Goal: Transaction & Acquisition: Purchase product/service

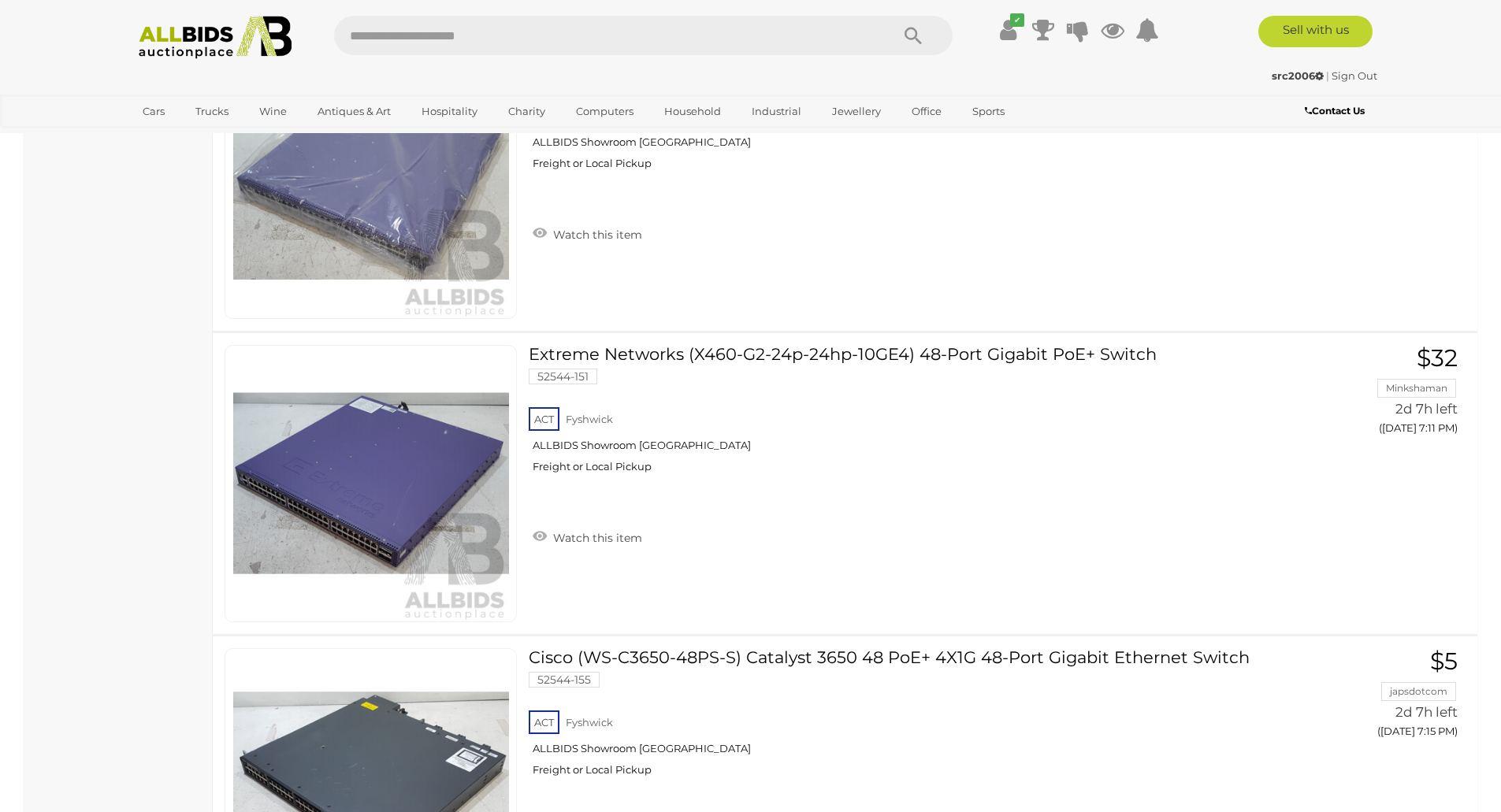
scroll to position [2476, 0]
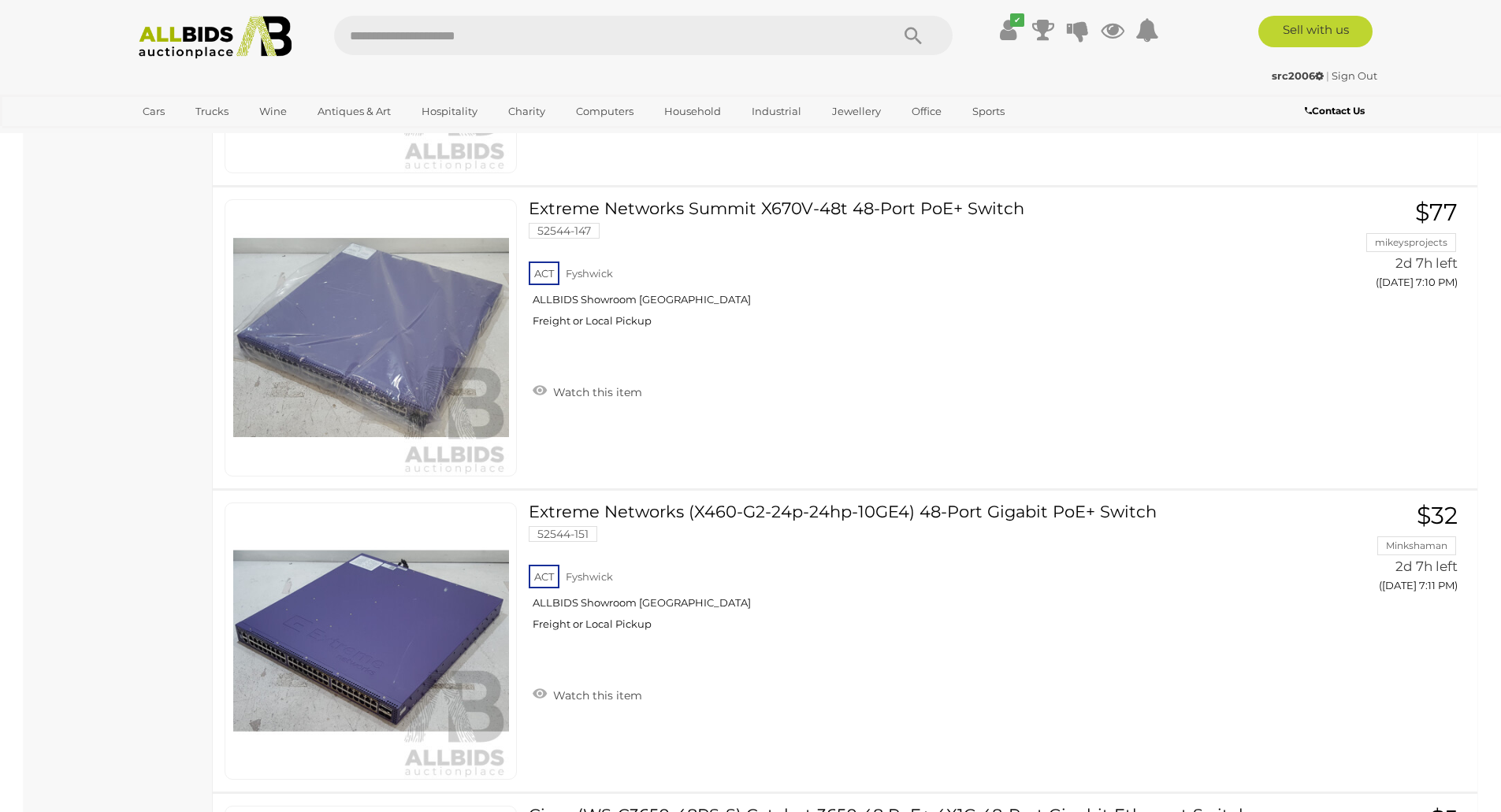
click at [381, 31] on input "text" at bounding box center [604, 35] width 540 height 39
type input "******"
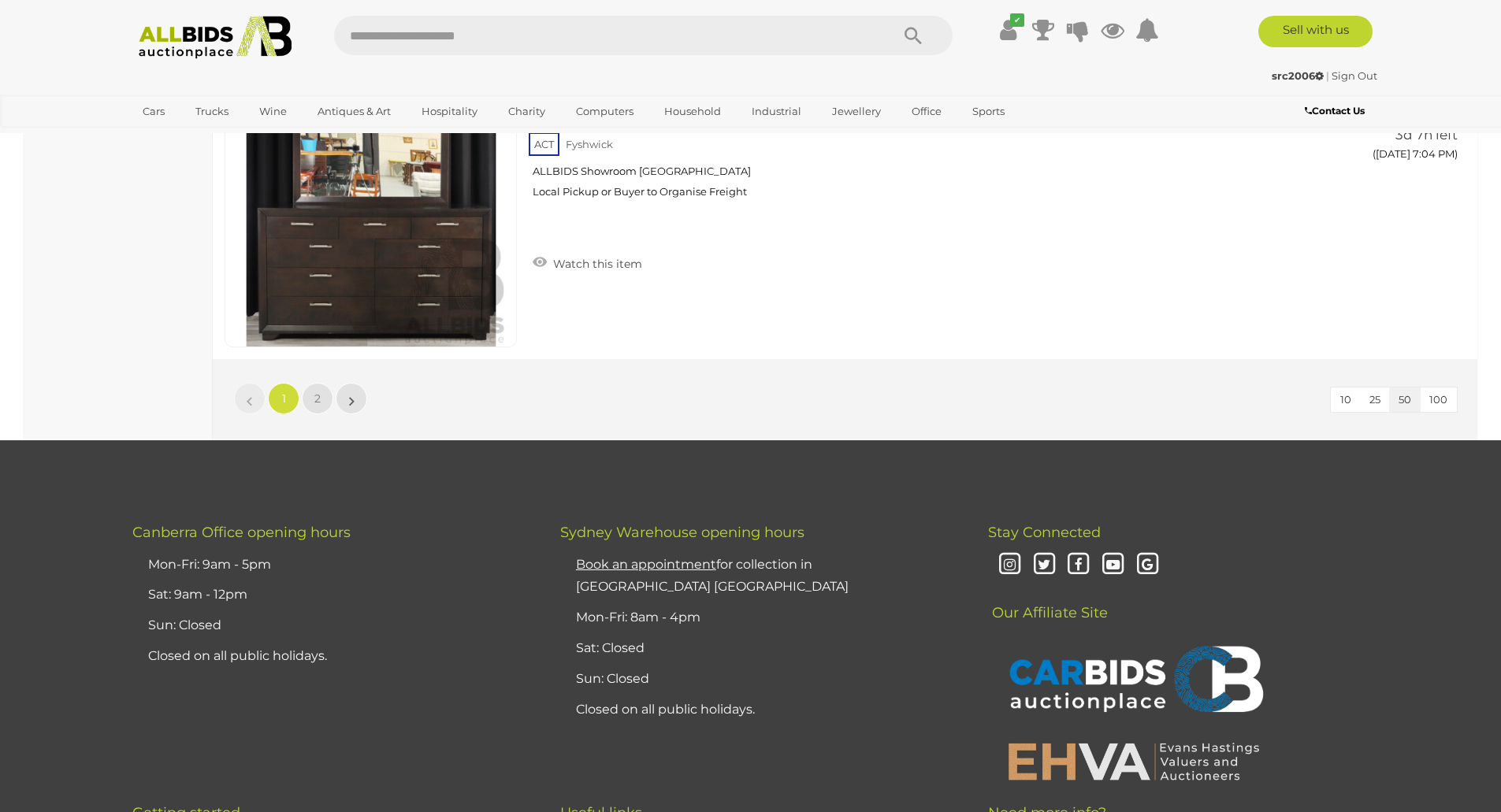
scroll to position [15006, 0]
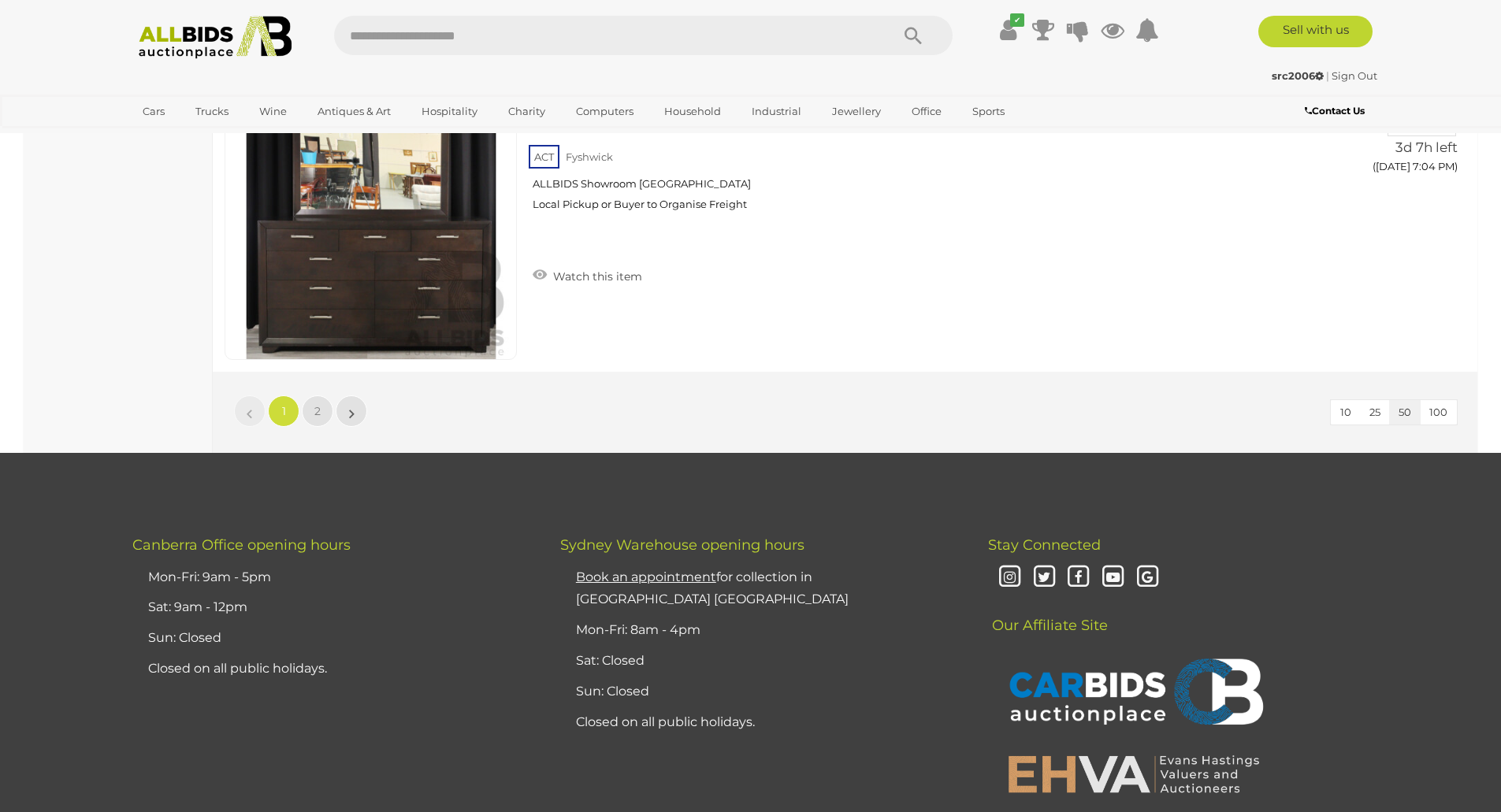
click at [351, 415] on li "»" at bounding box center [351, 411] width 31 height 32
click at [352, 410] on li "»" at bounding box center [351, 411] width 31 height 32
click at [315, 414] on span "2" at bounding box center [317, 411] width 6 height 14
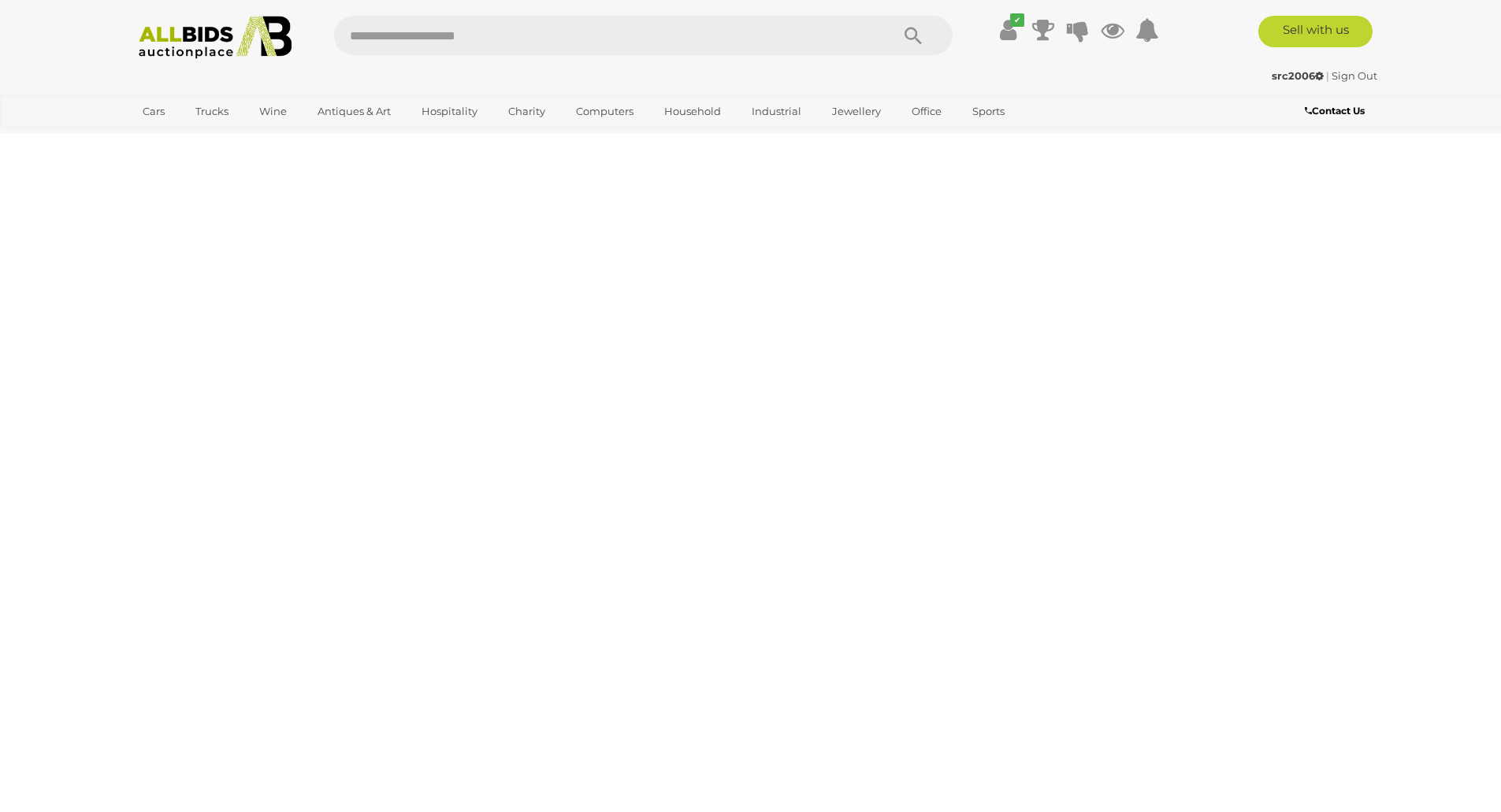
scroll to position [0, 0]
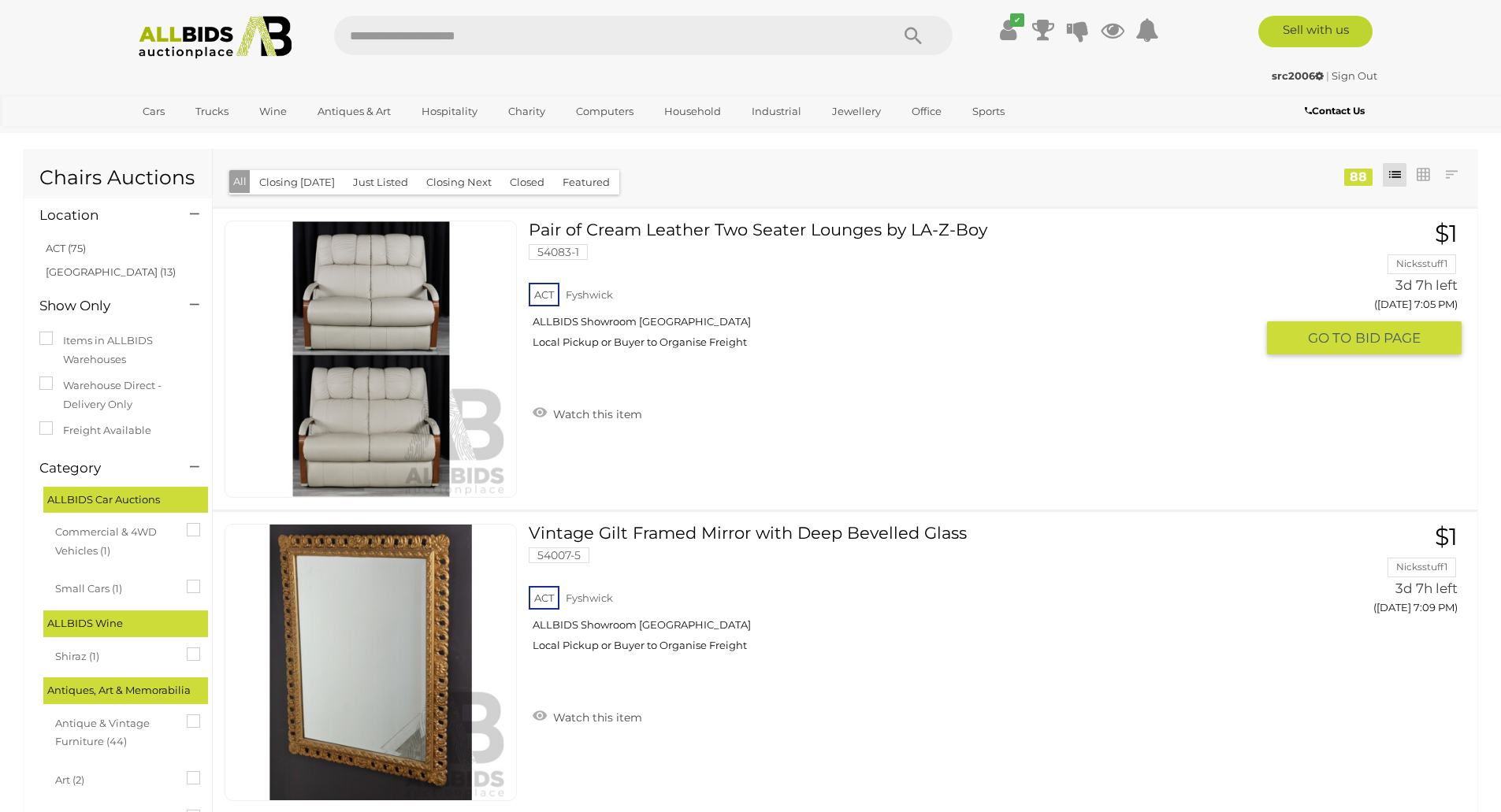
scroll to position [6, 0]
click at [373, 288] on link at bounding box center [371, 358] width 292 height 277
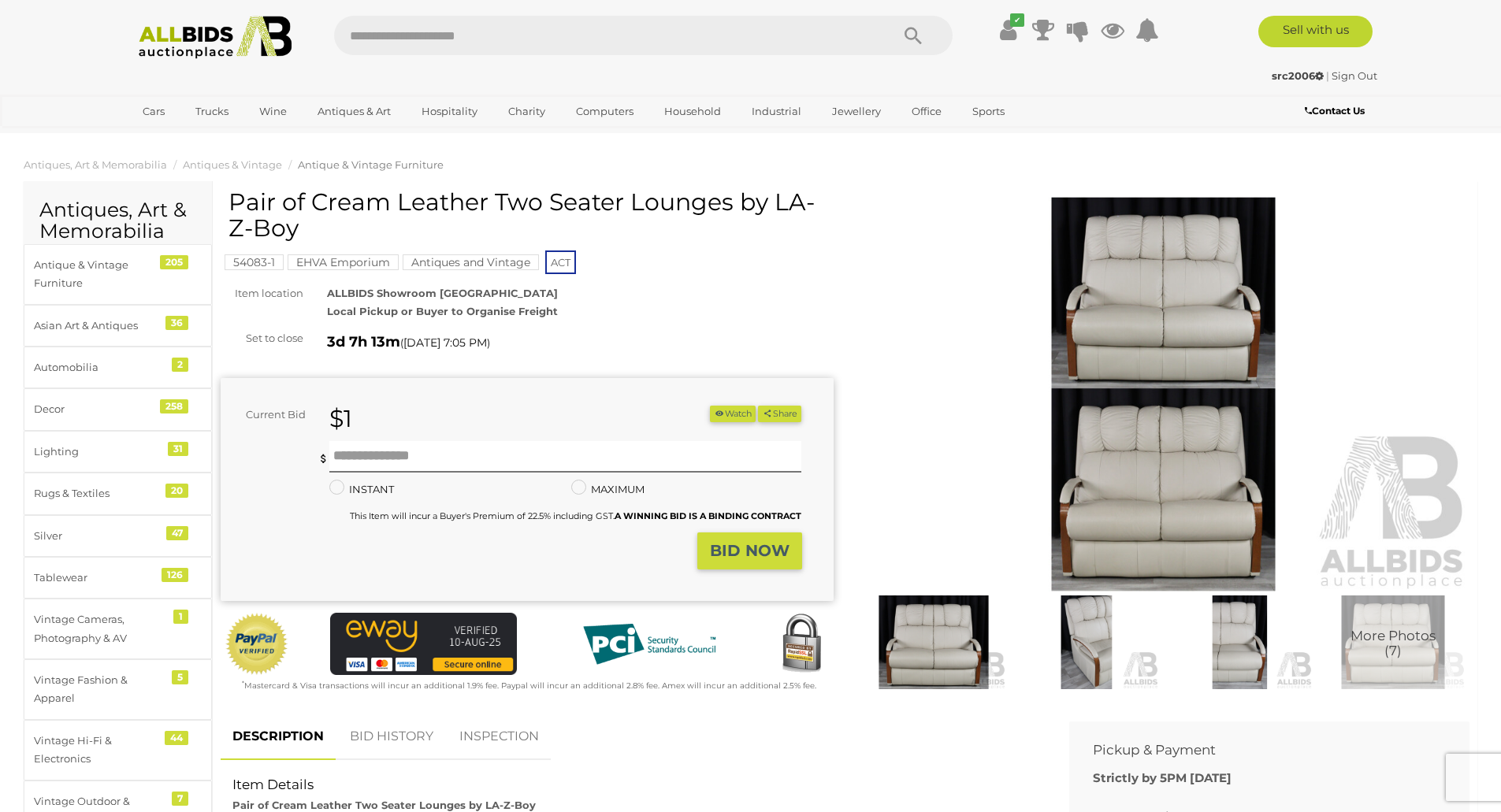
click at [901, 569] on img at bounding box center [1163, 394] width 613 height 395
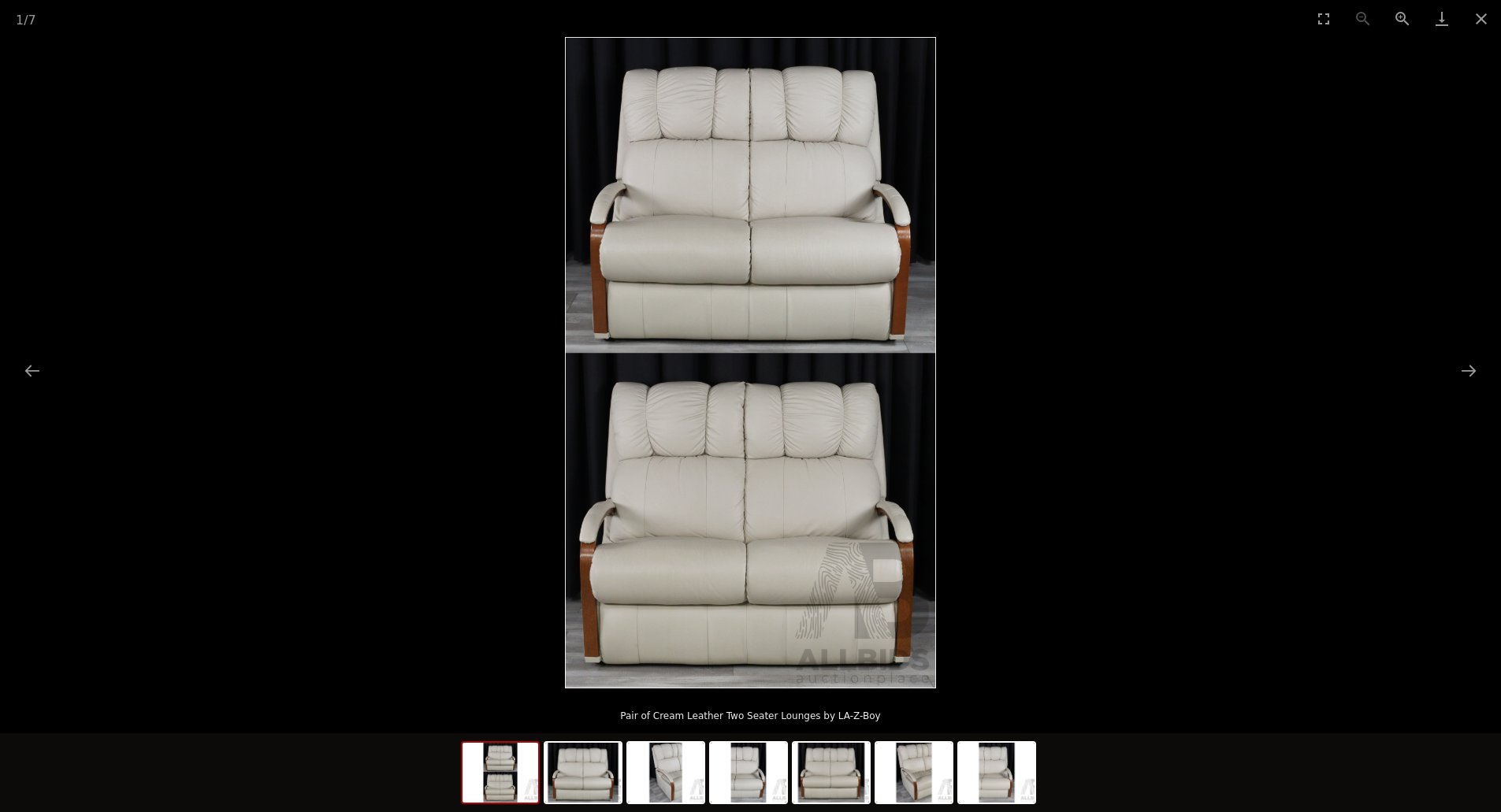
scroll to position [164, 0]
click at [777, 573] on img at bounding box center [751, 363] width 372 height 652
click at [749, 752] on img at bounding box center [749, 773] width 76 height 60
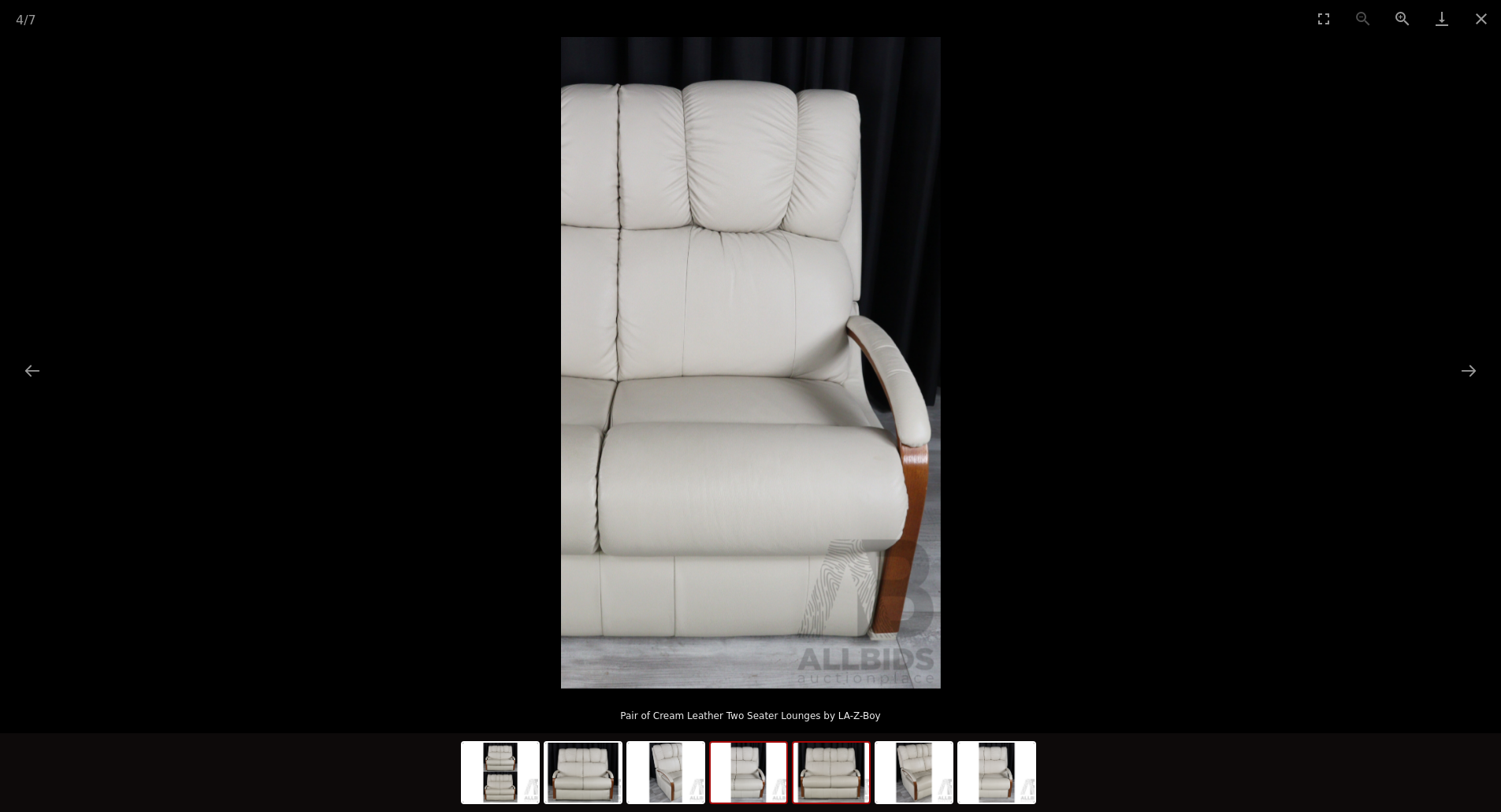
click at [830, 775] on img at bounding box center [831, 773] width 76 height 60
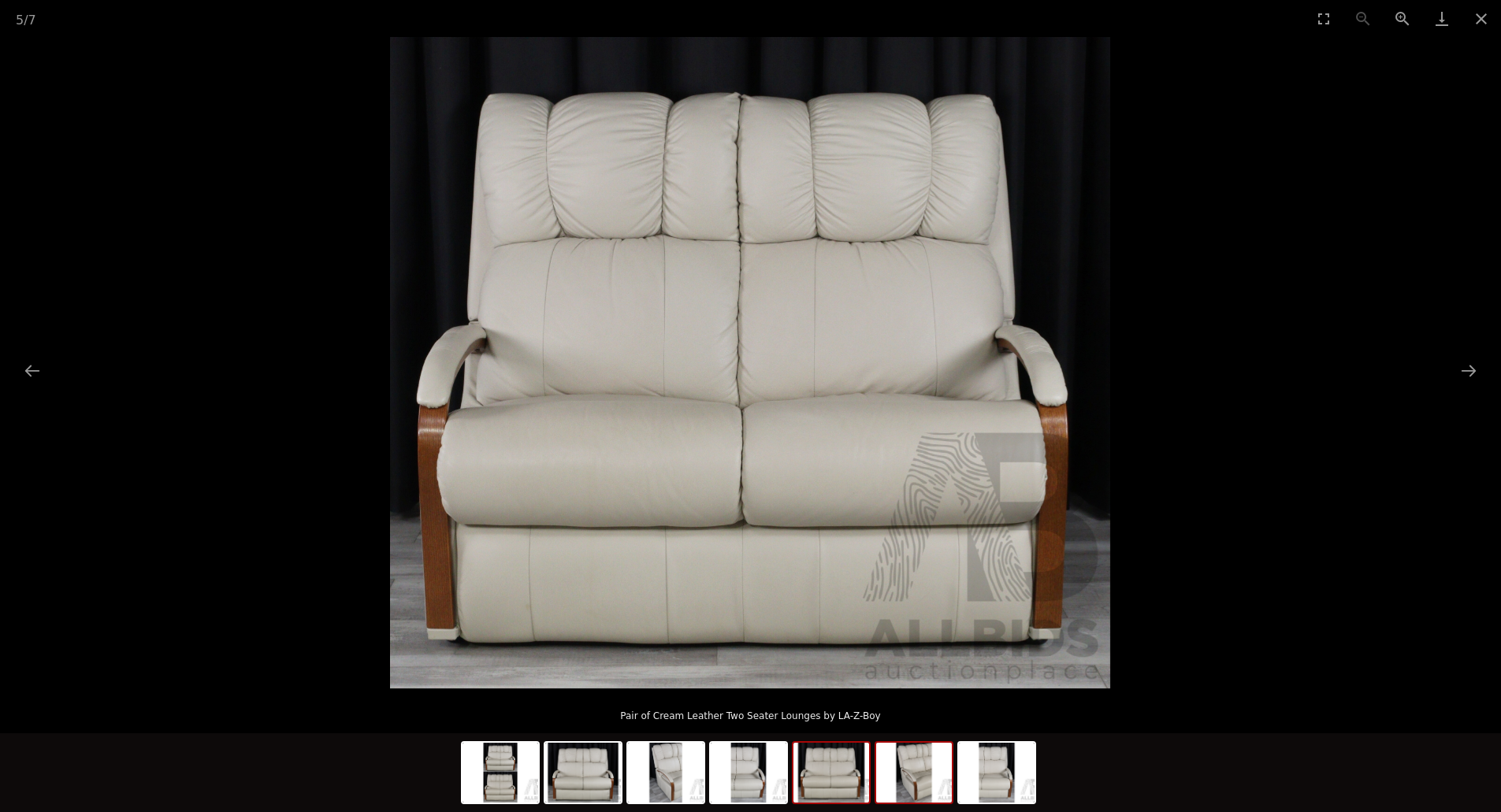
click at [908, 789] on img at bounding box center [914, 773] width 76 height 60
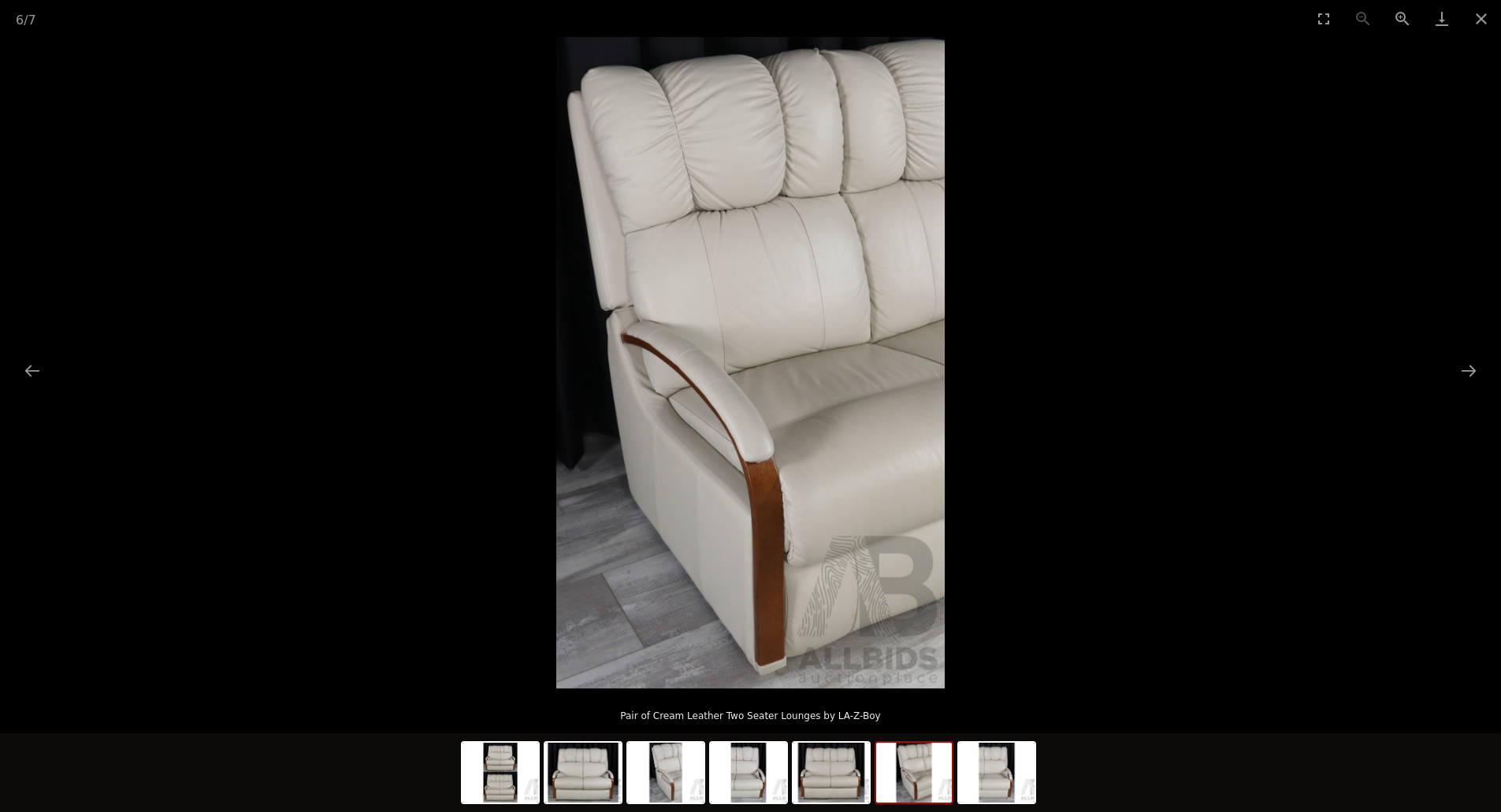
scroll to position [582, 0]
click at [1478, 16] on button "Close gallery" at bounding box center [1480, 18] width 39 height 37
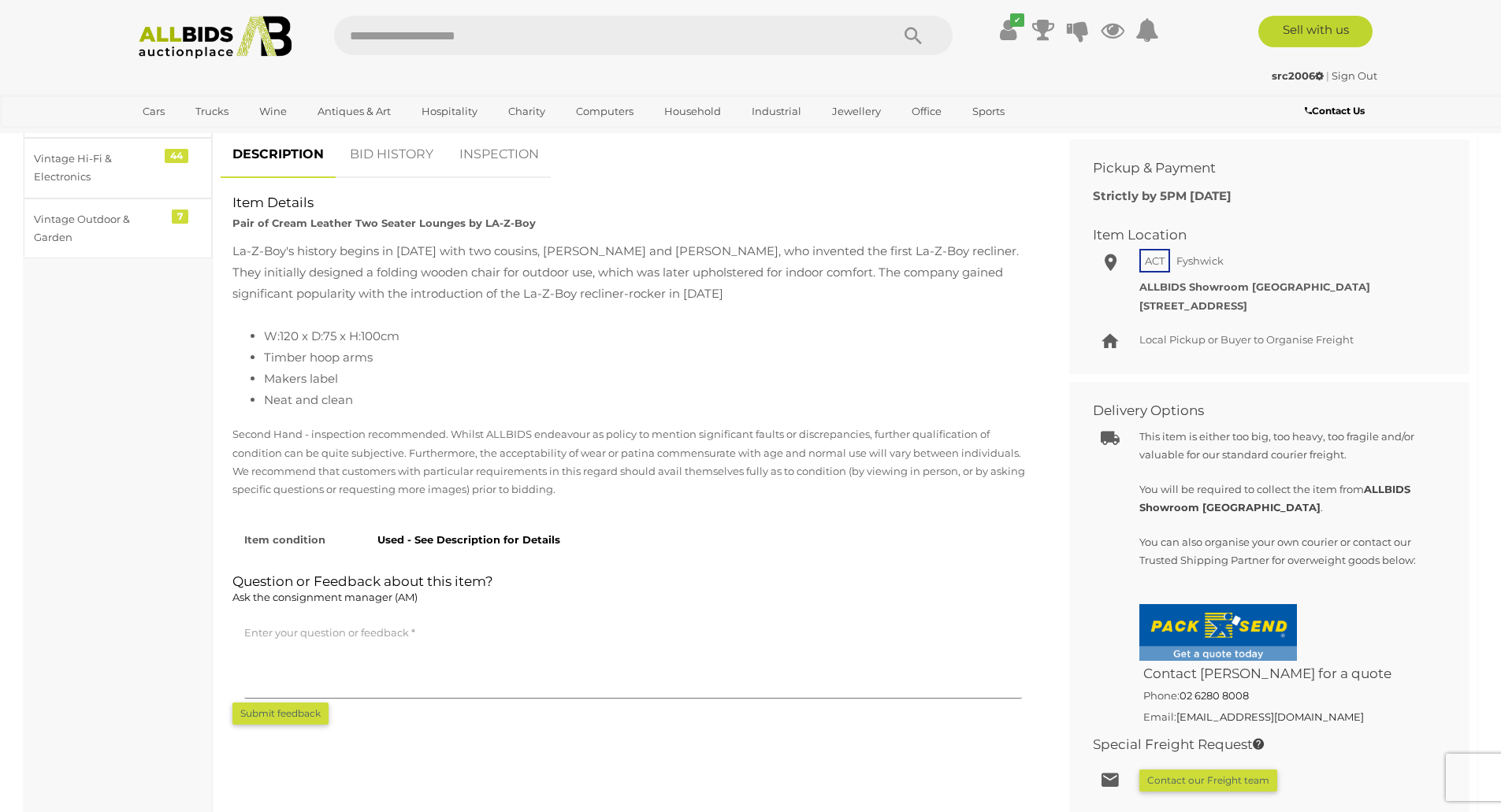
scroll to position [0, 0]
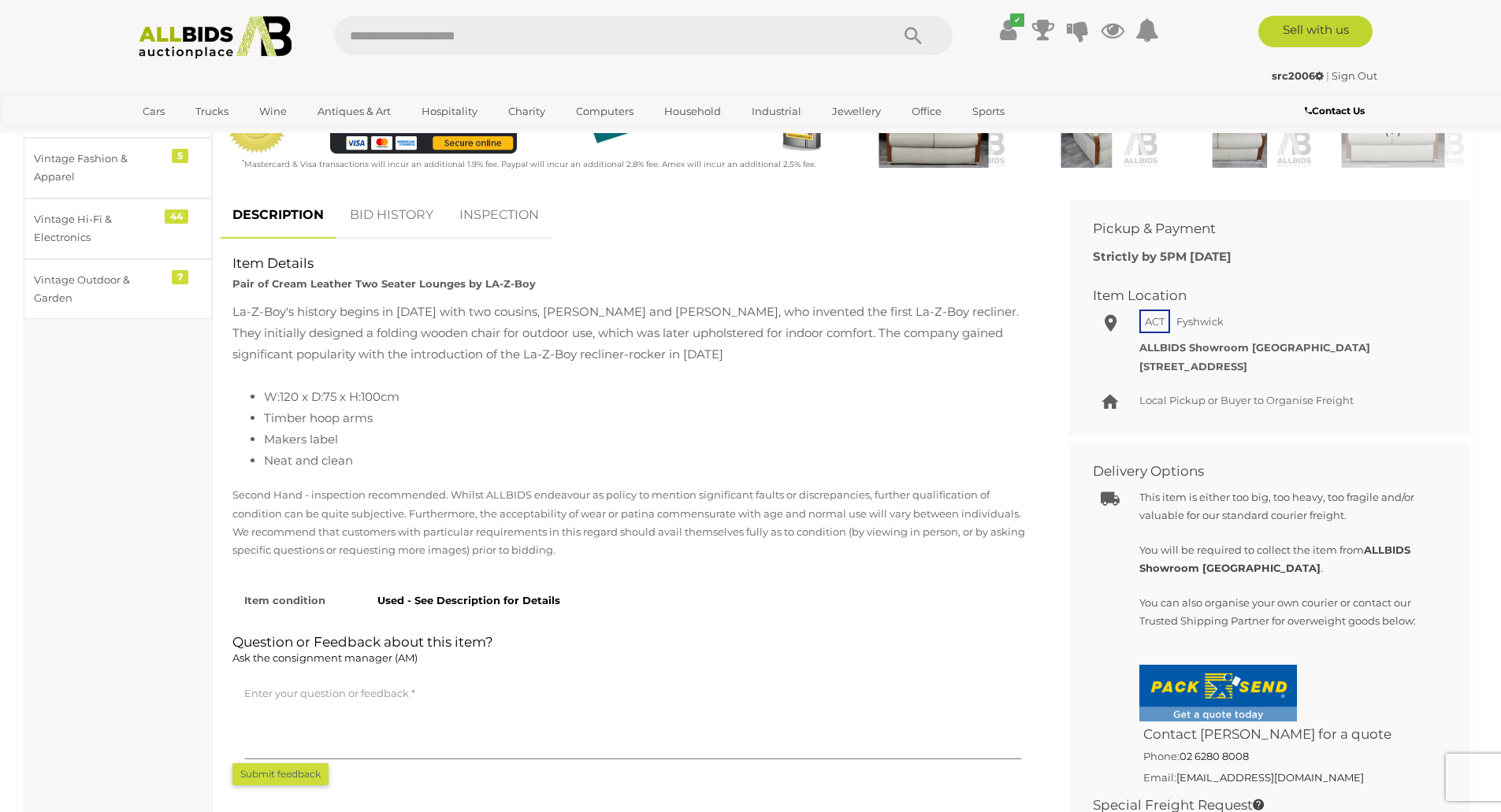
scroll to position [603, 0]
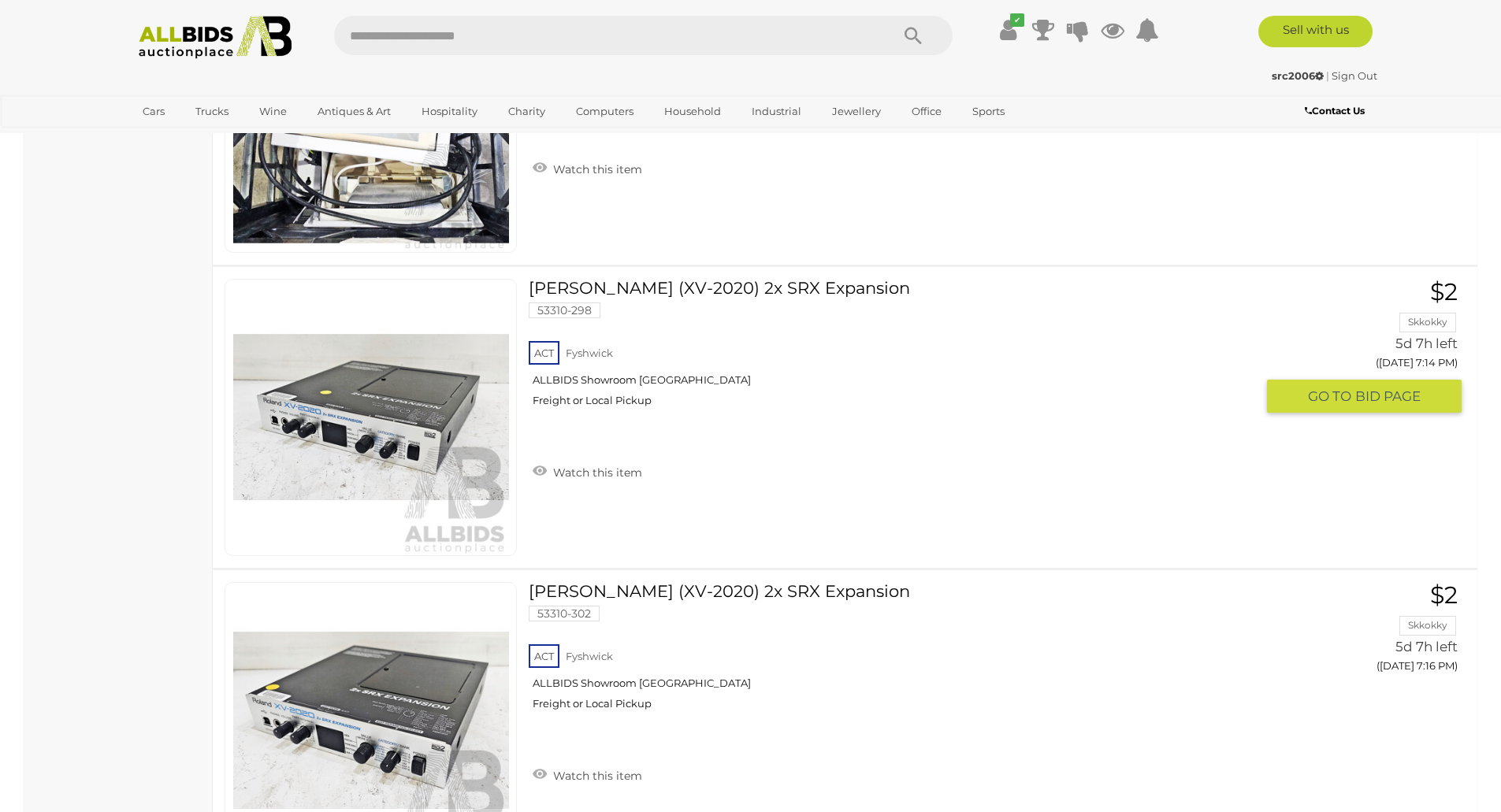
scroll to position [2375, 0]
click at [487, 447] on img at bounding box center [371, 417] width 276 height 276
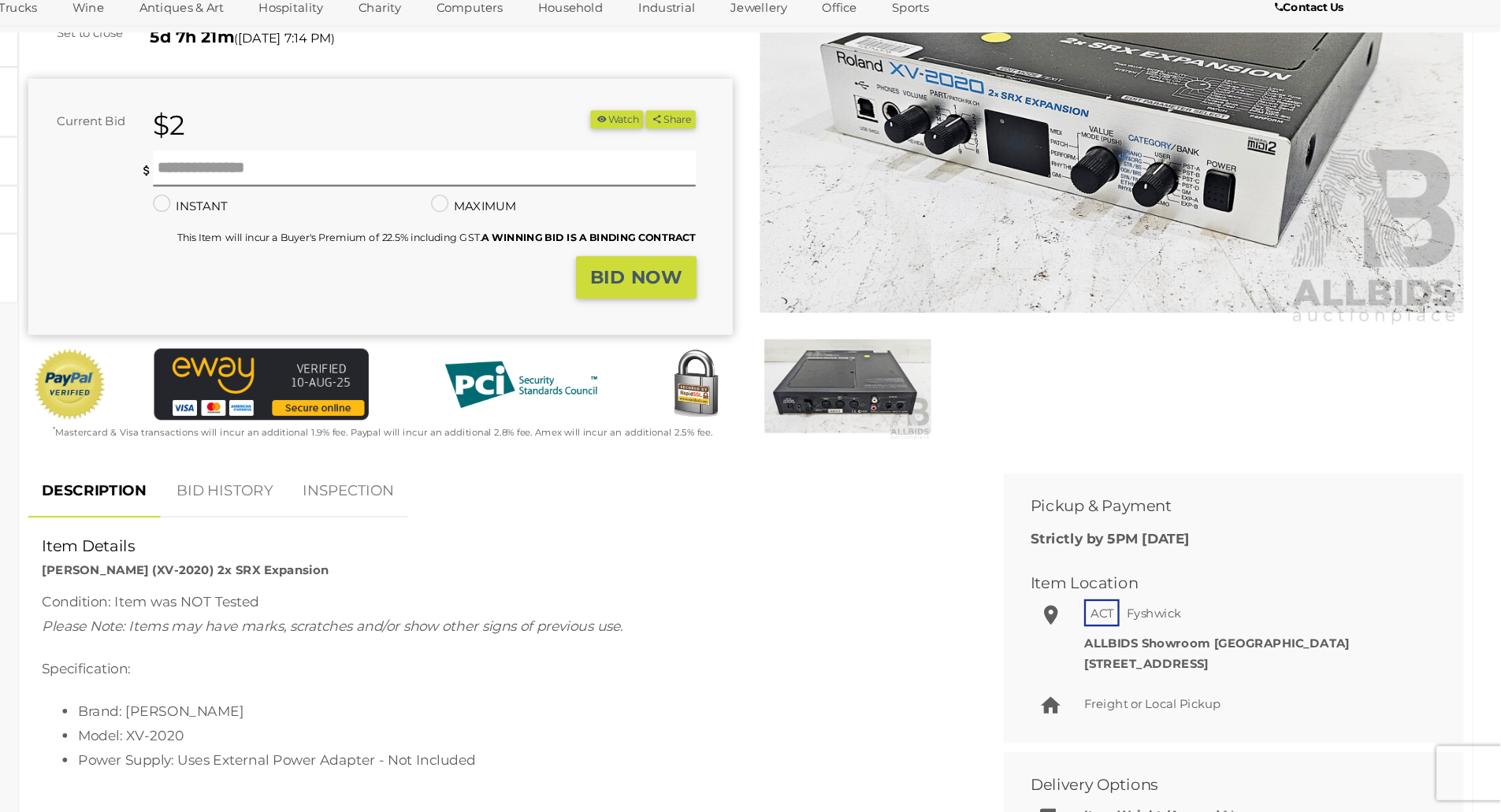
scroll to position [202, 0]
click at [929, 457] on img at bounding box center [933, 440] width 145 height 94
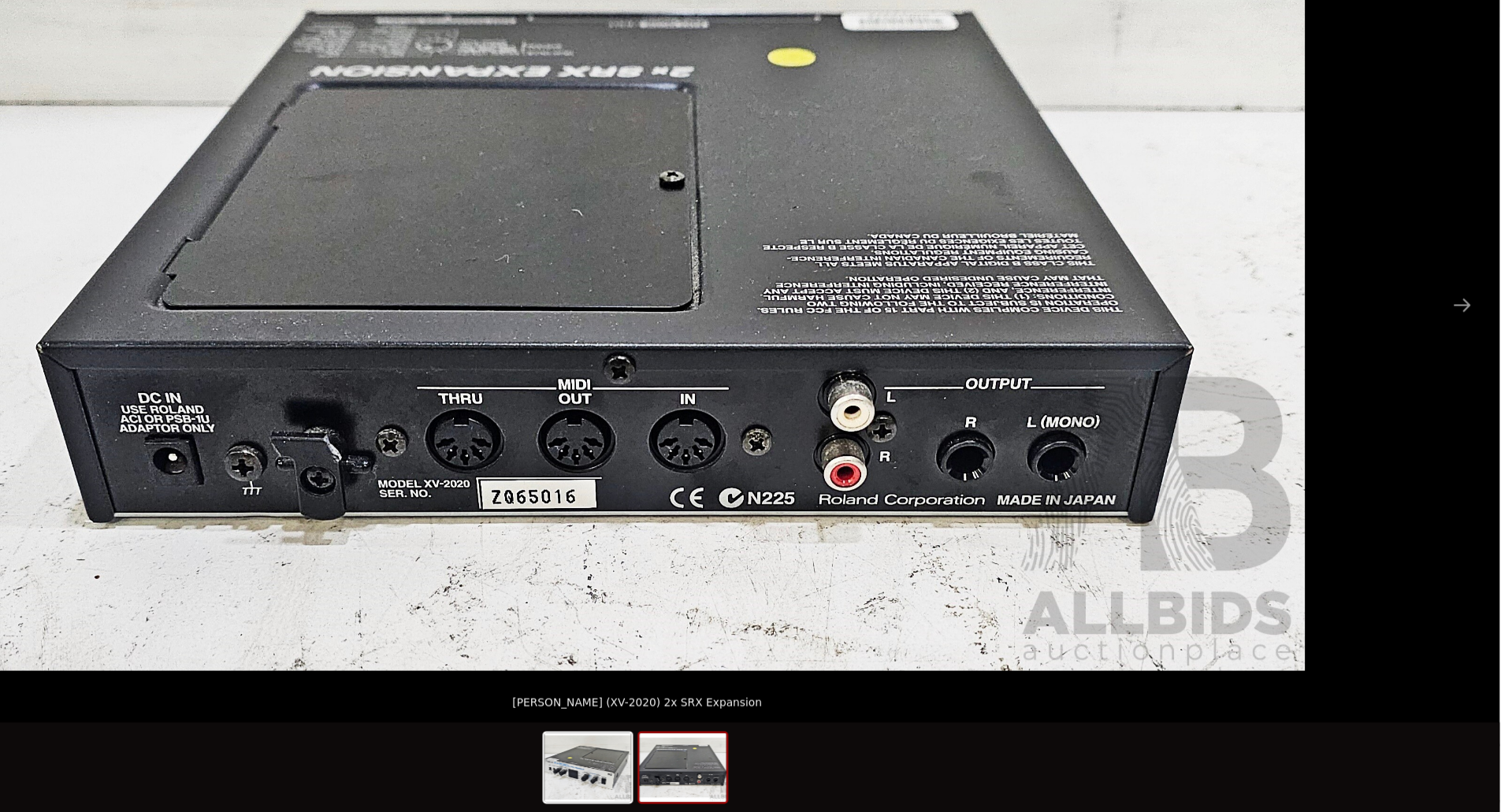
scroll to position [202, 0]
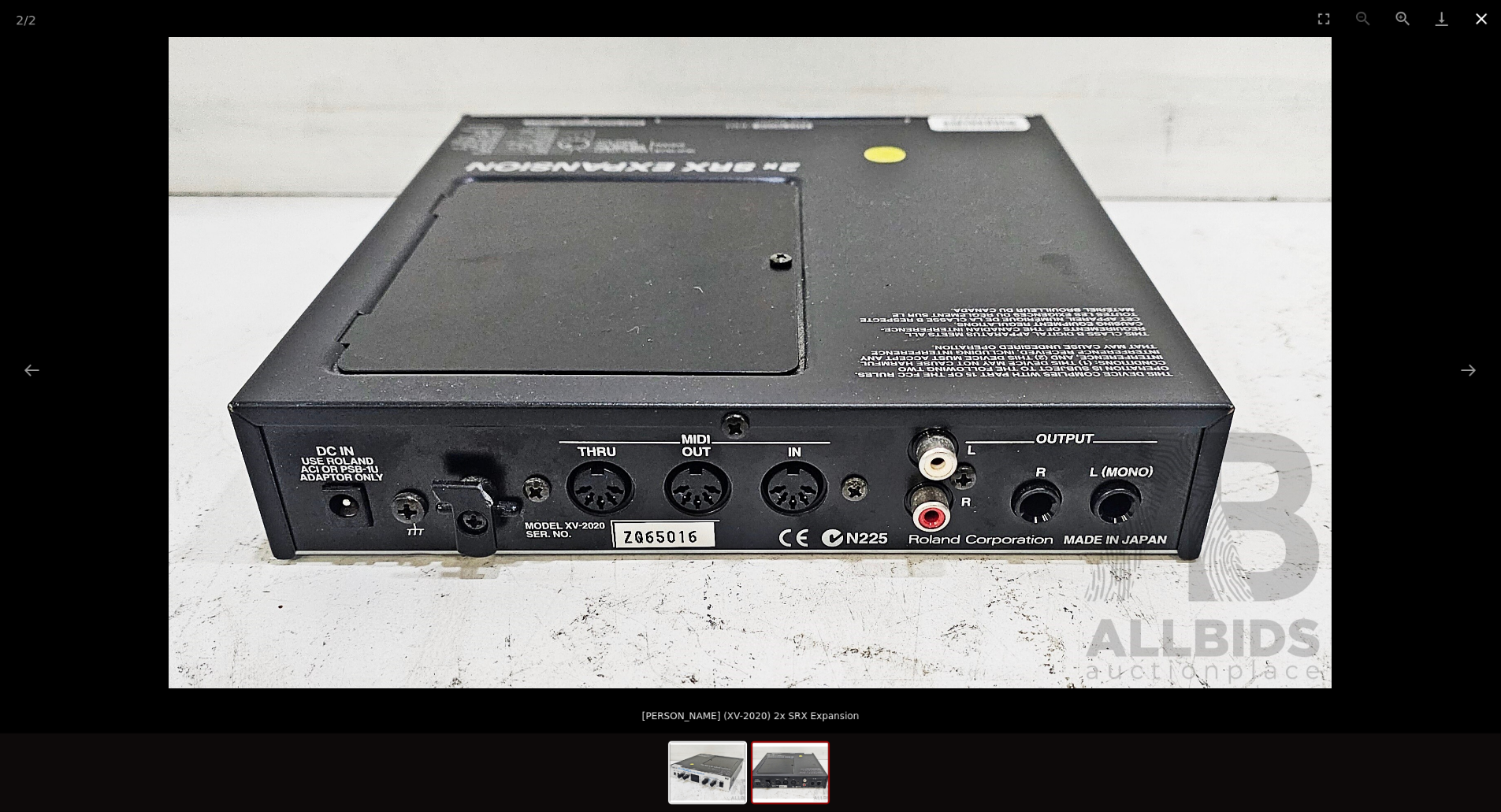
click at [1485, 22] on button "Close gallery" at bounding box center [1480, 18] width 39 height 37
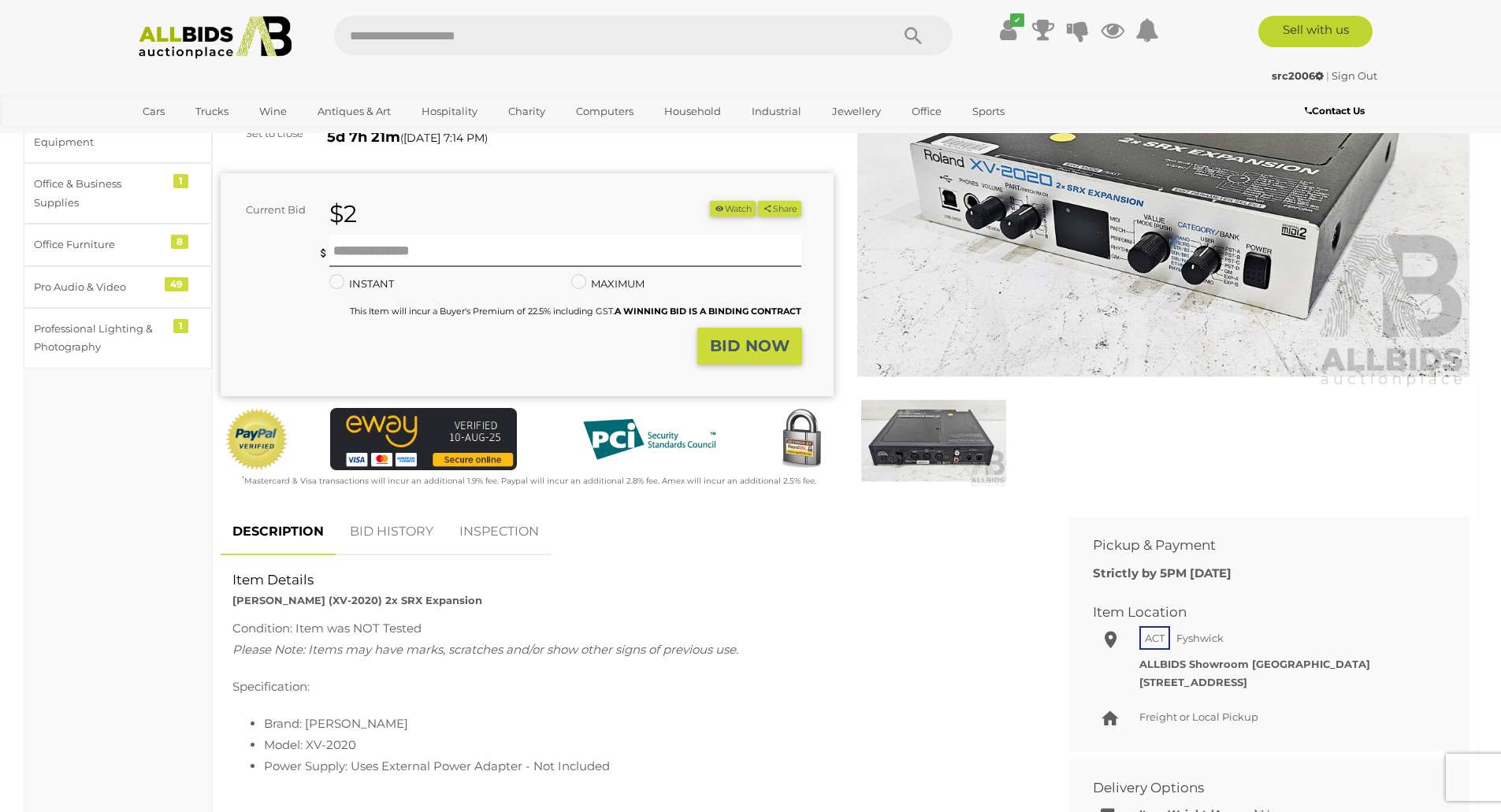
scroll to position [202, 0]
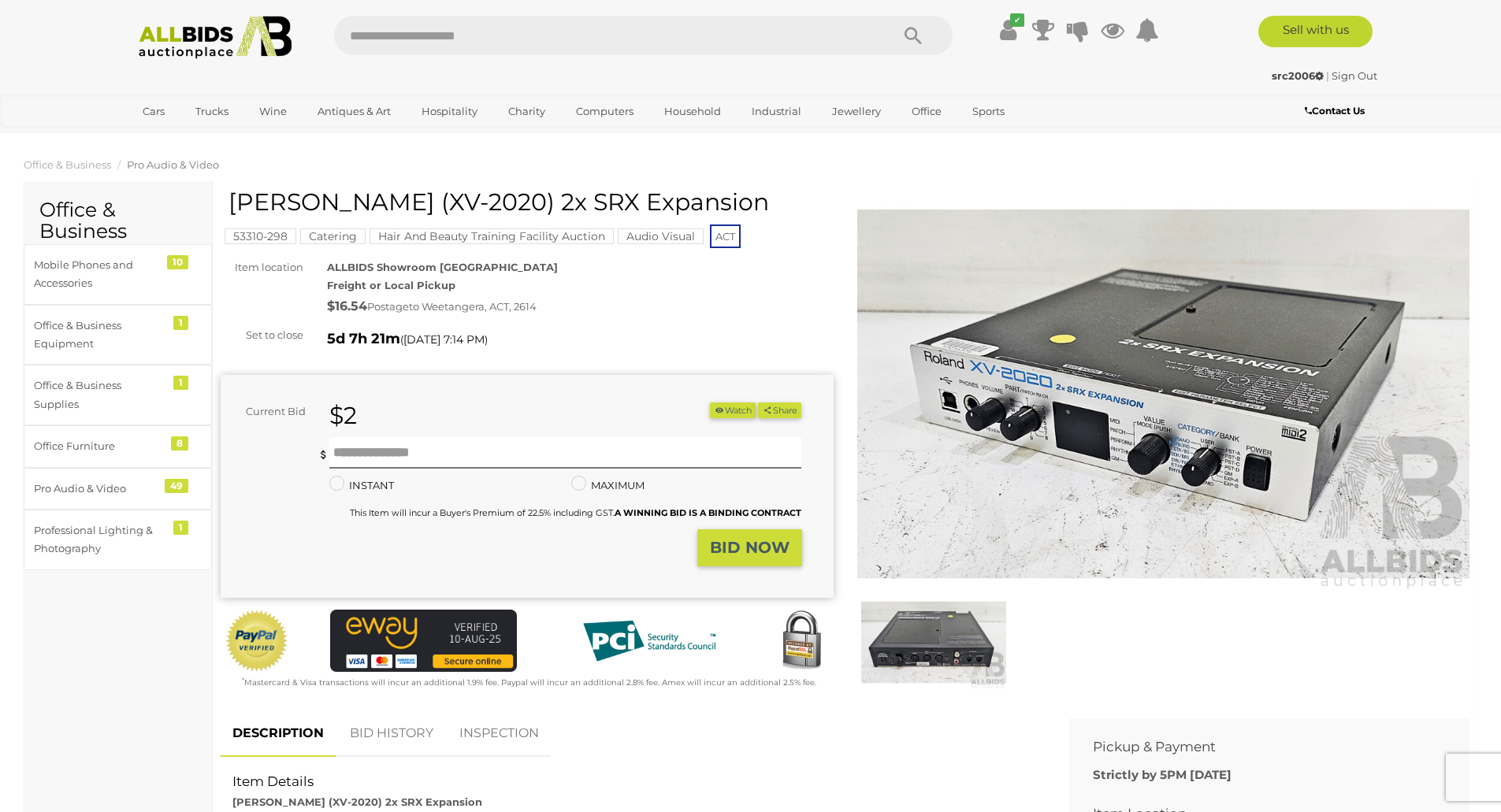
scroll to position [1, 0]
drag, startPoint x: 229, startPoint y: 203, endPoint x: 667, endPoint y: 212, distance: 437.3
click at [667, 212] on h1 "[PERSON_NAME] (XV-2020) 2x SRX Expansion" at bounding box center [528, 201] width 601 height 26
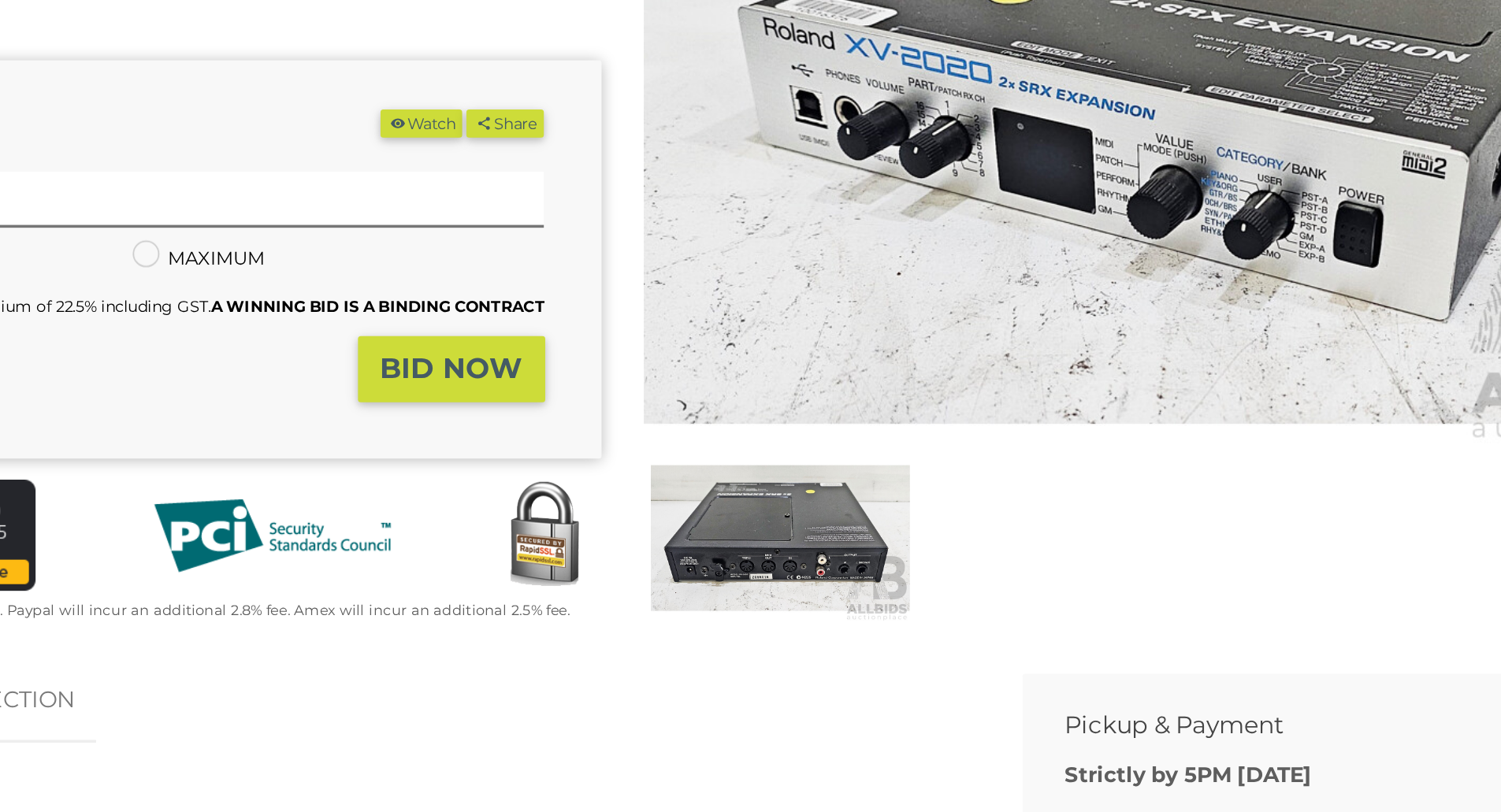
click at [936, 636] on img at bounding box center [933, 642] width 145 height 94
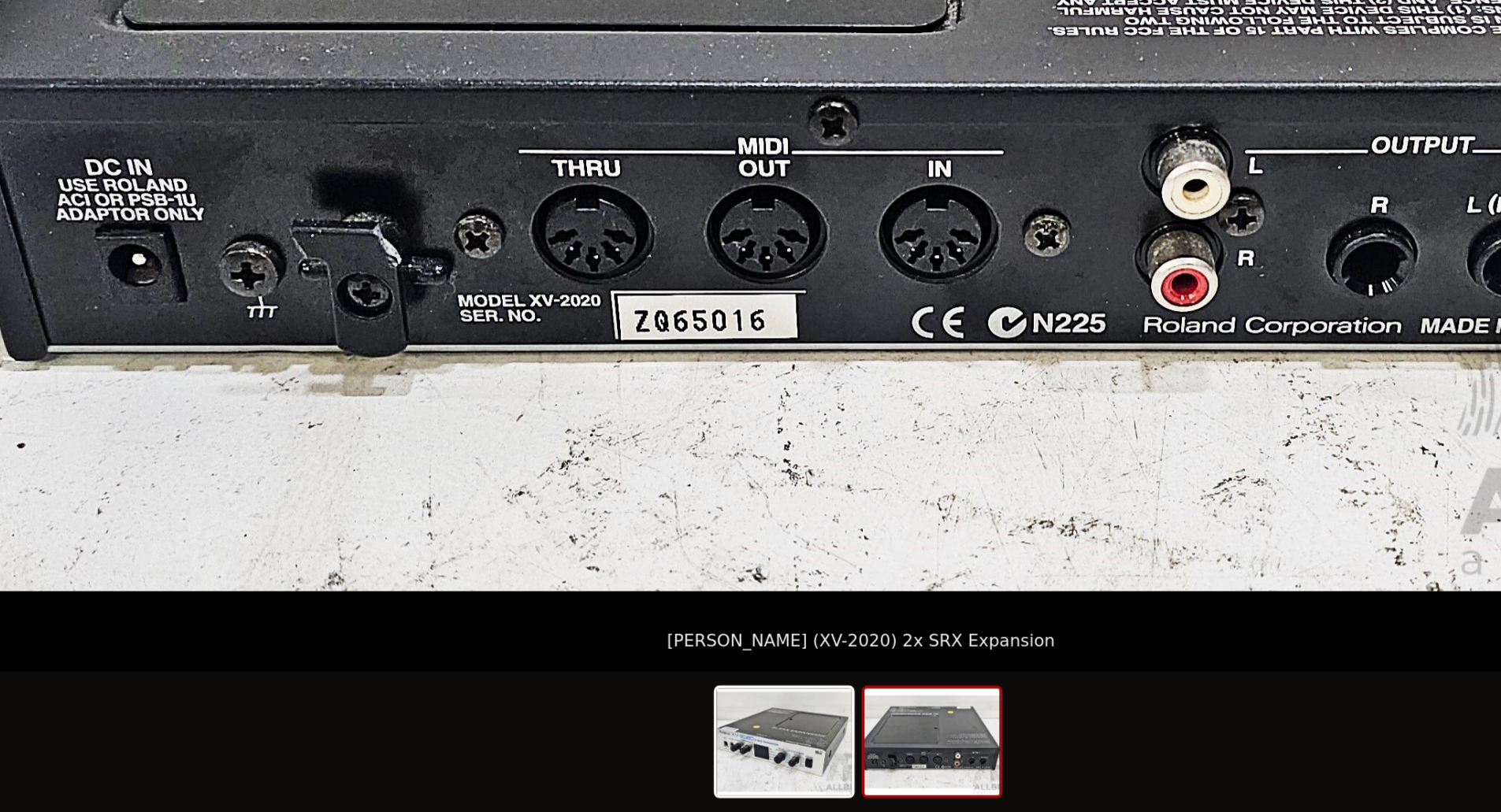
scroll to position [87, 0]
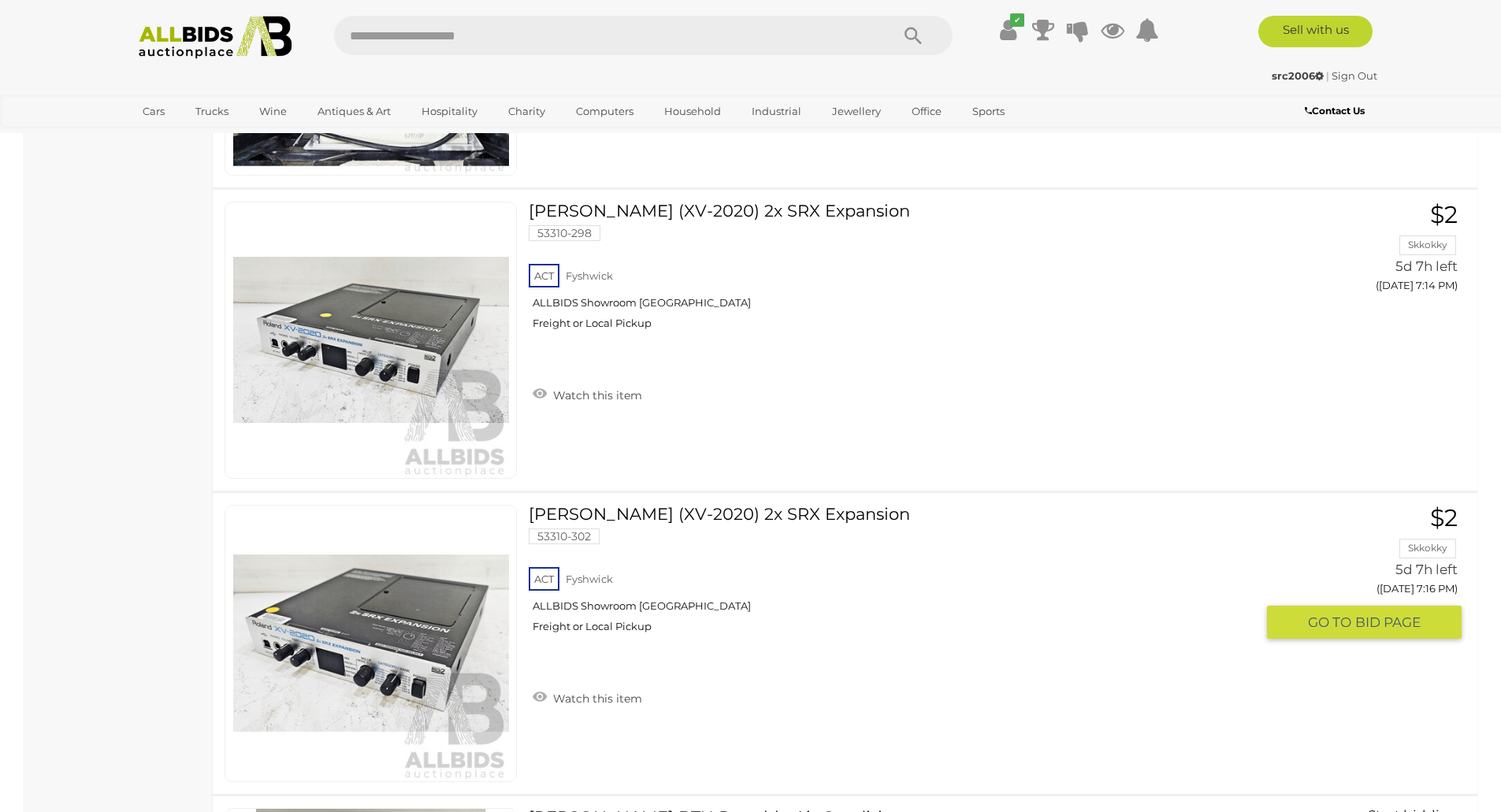
scroll to position [2453, 0]
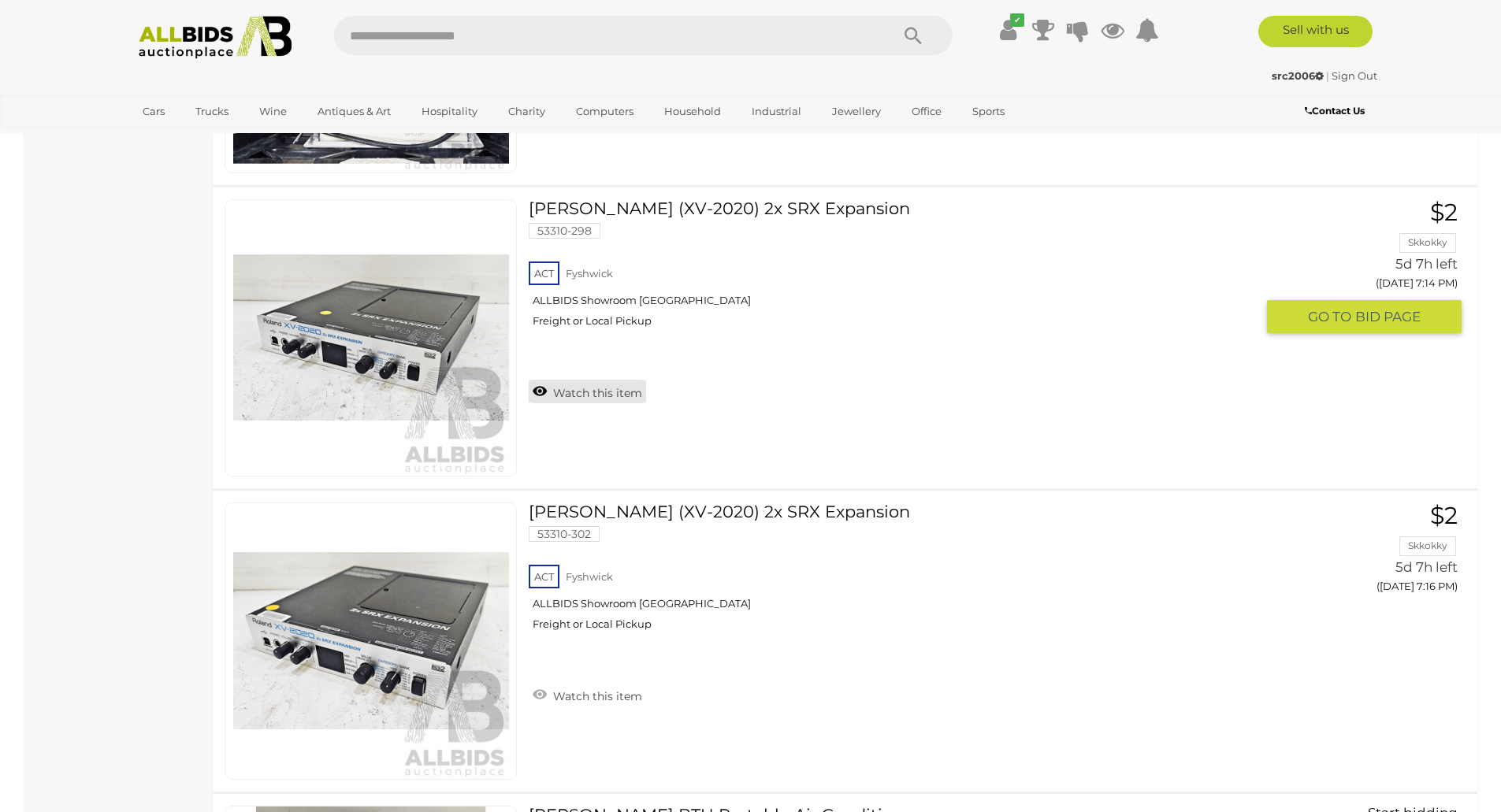
click at [606, 390] on link "Watch this item" at bounding box center [587, 392] width 117 height 24
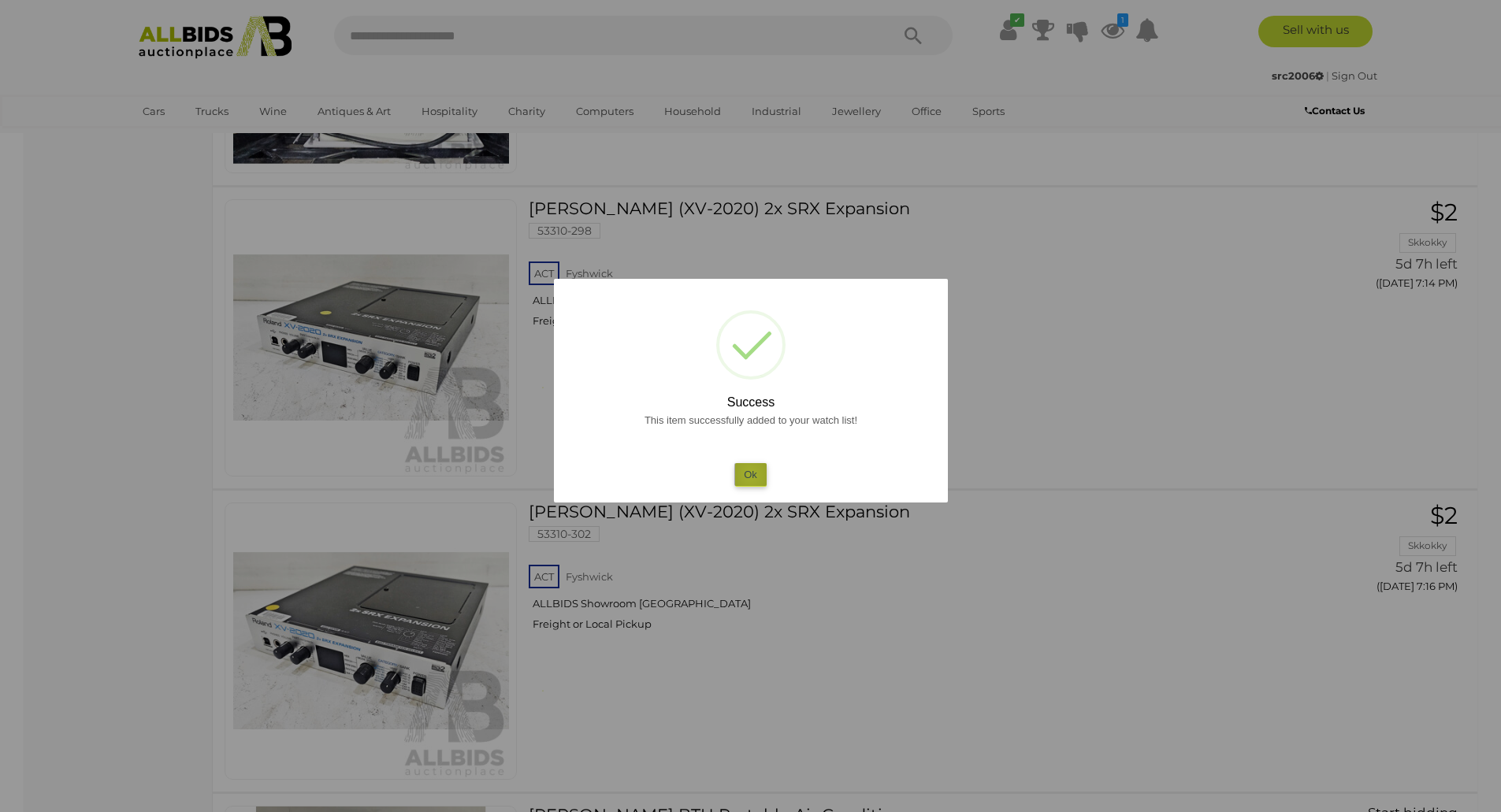
click at [751, 475] on button "Ok" at bounding box center [750, 474] width 32 height 23
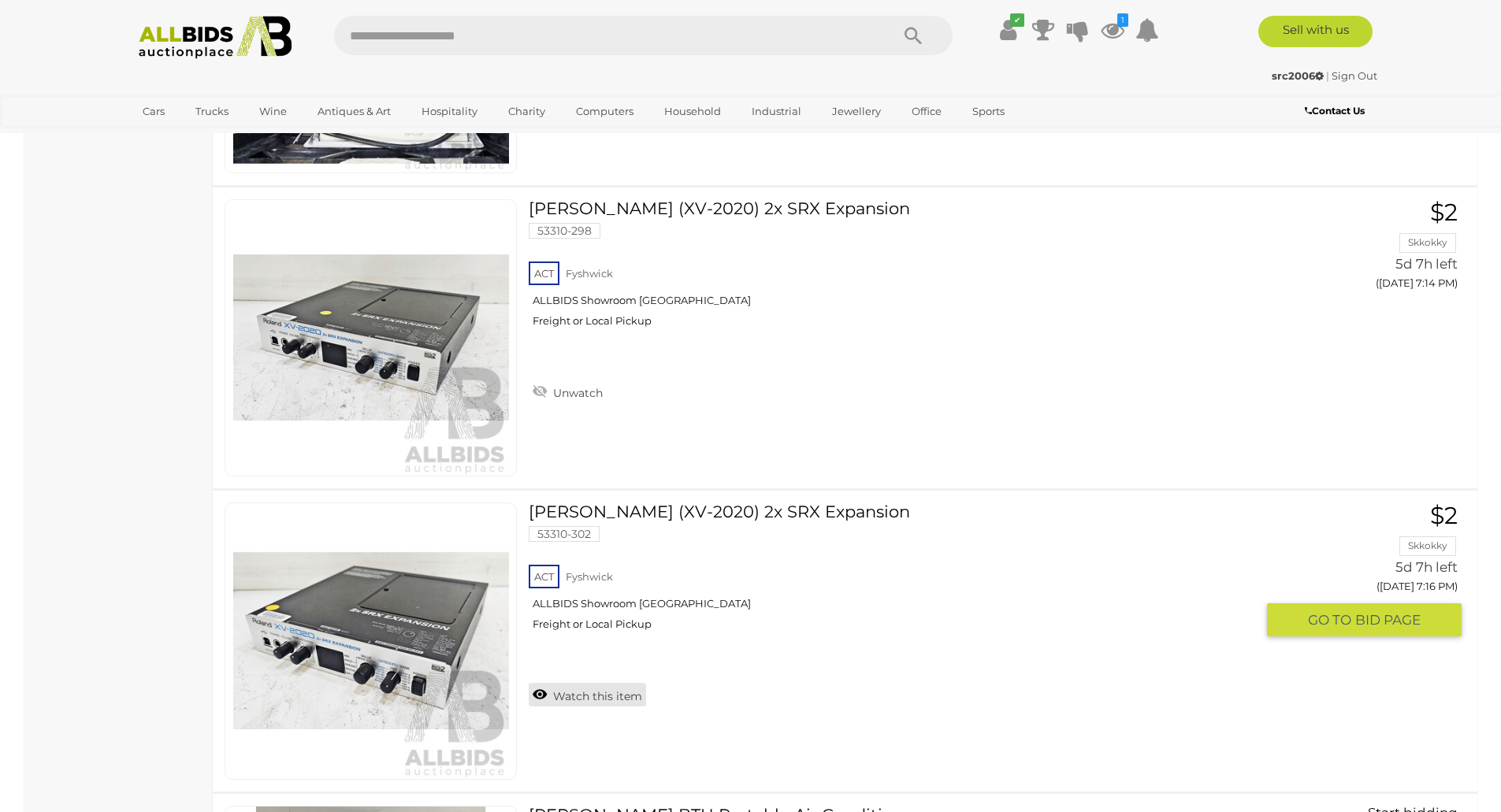
click at [578, 695] on link "Watch this item" at bounding box center [587, 695] width 117 height 24
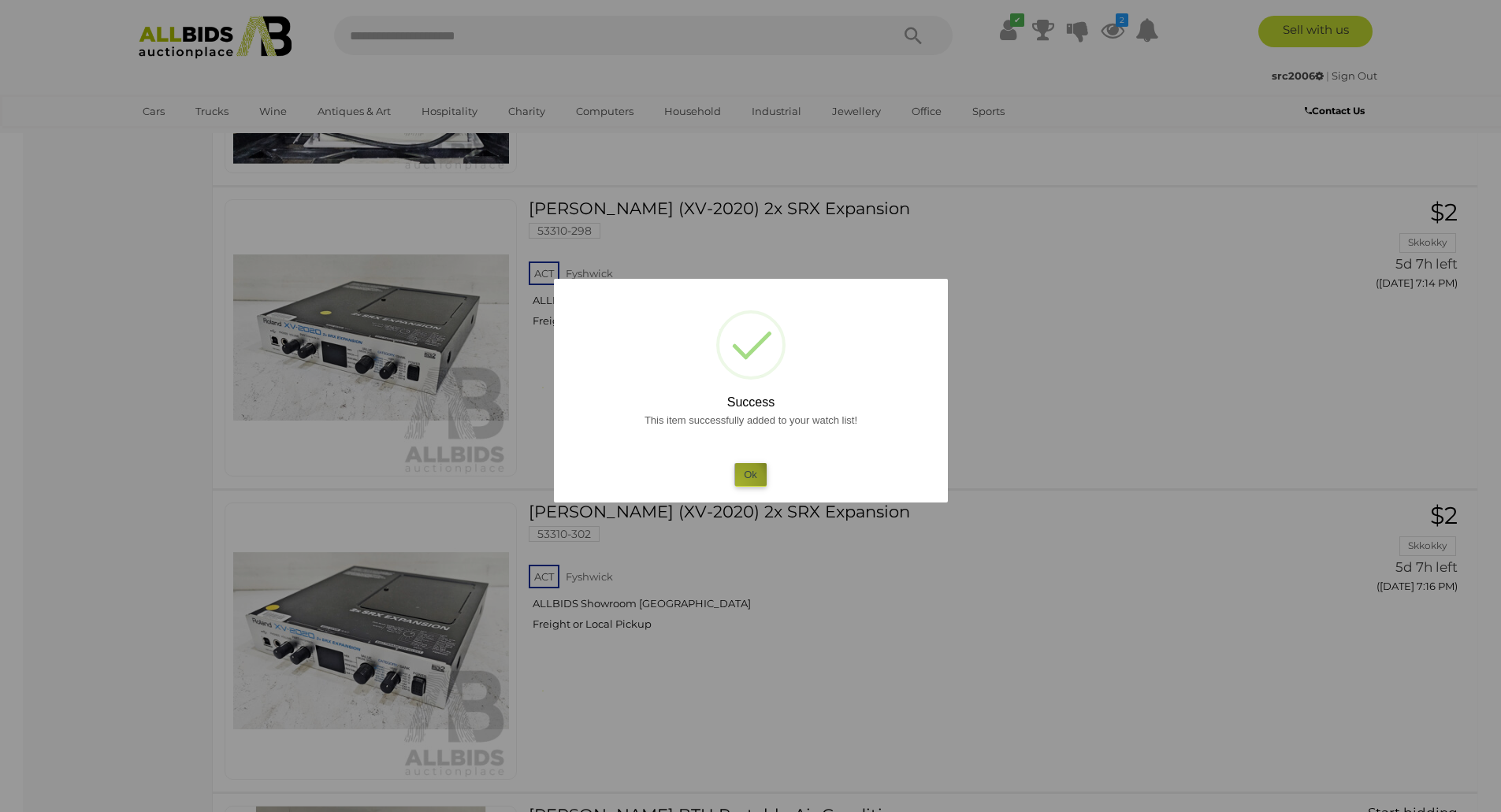
click at [737, 485] on button "Ok" at bounding box center [750, 474] width 32 height 23
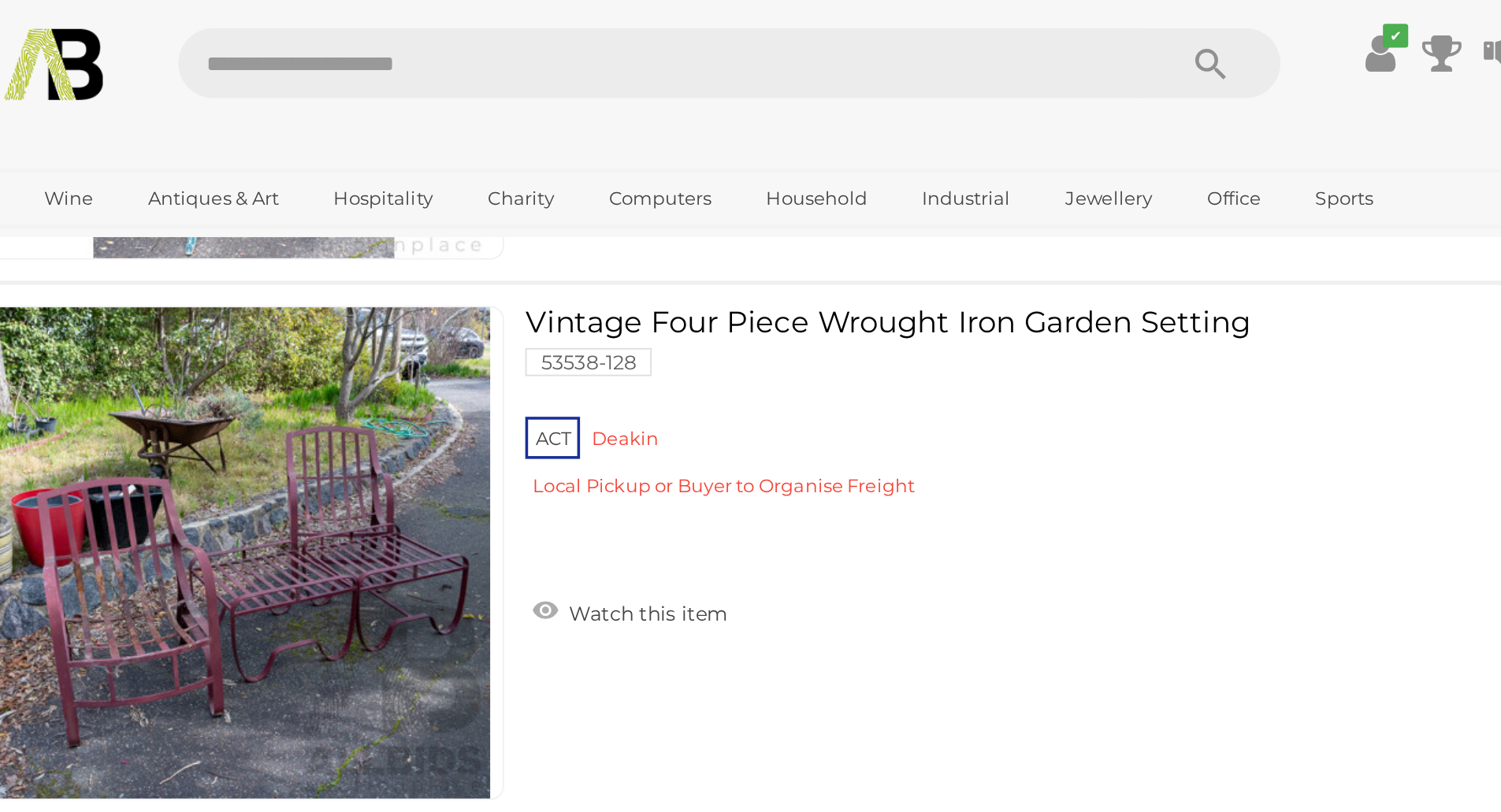
scroll to position [10735, 0]
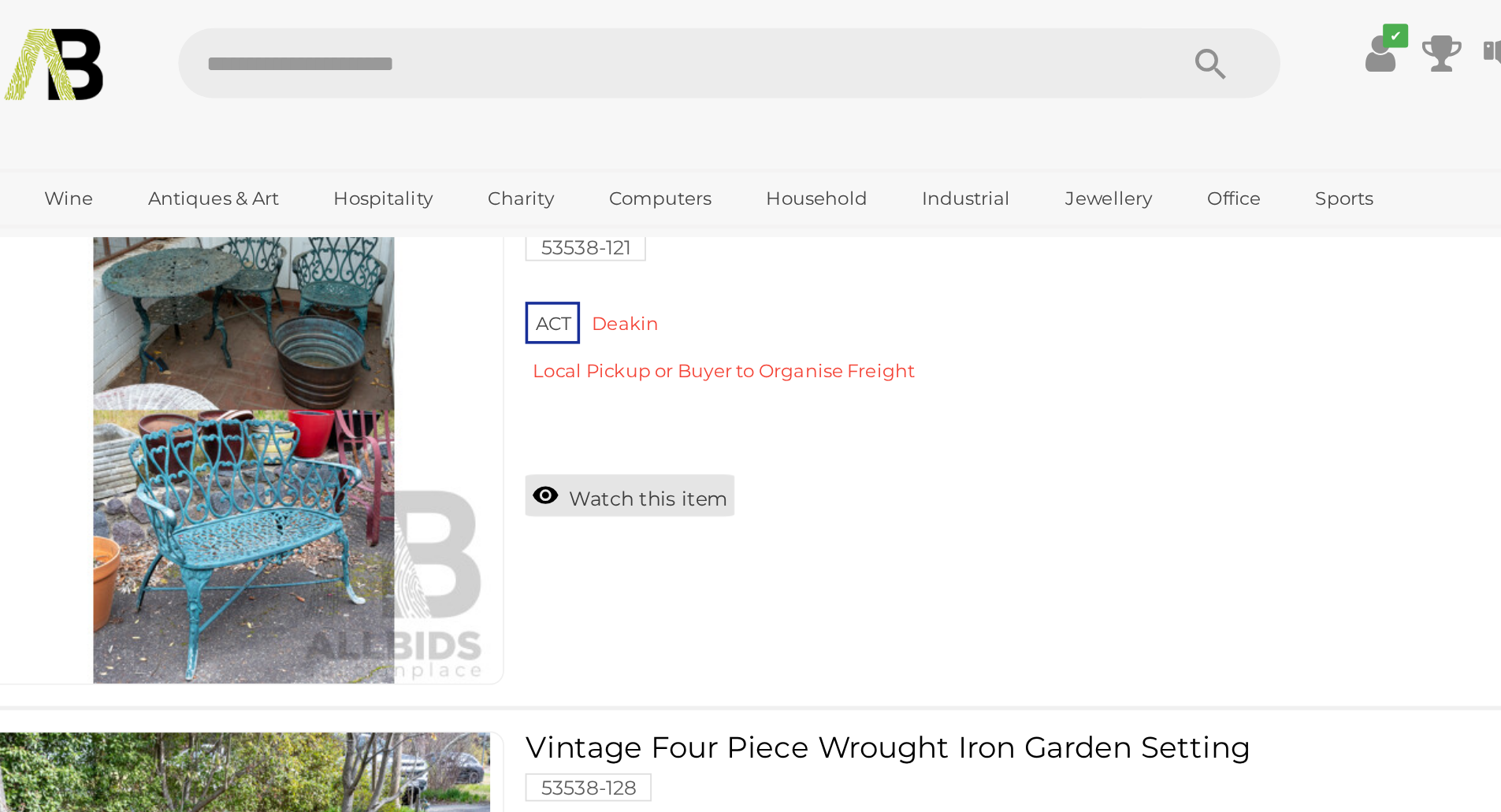
drag, startPoint x: 485, startPoint y: 481, endPoint x: 604, endPoint y: 281, distance: 232.5
click at [604, 281] on link "Watch this item" at bounding box center [587, 278] width 117 height 24
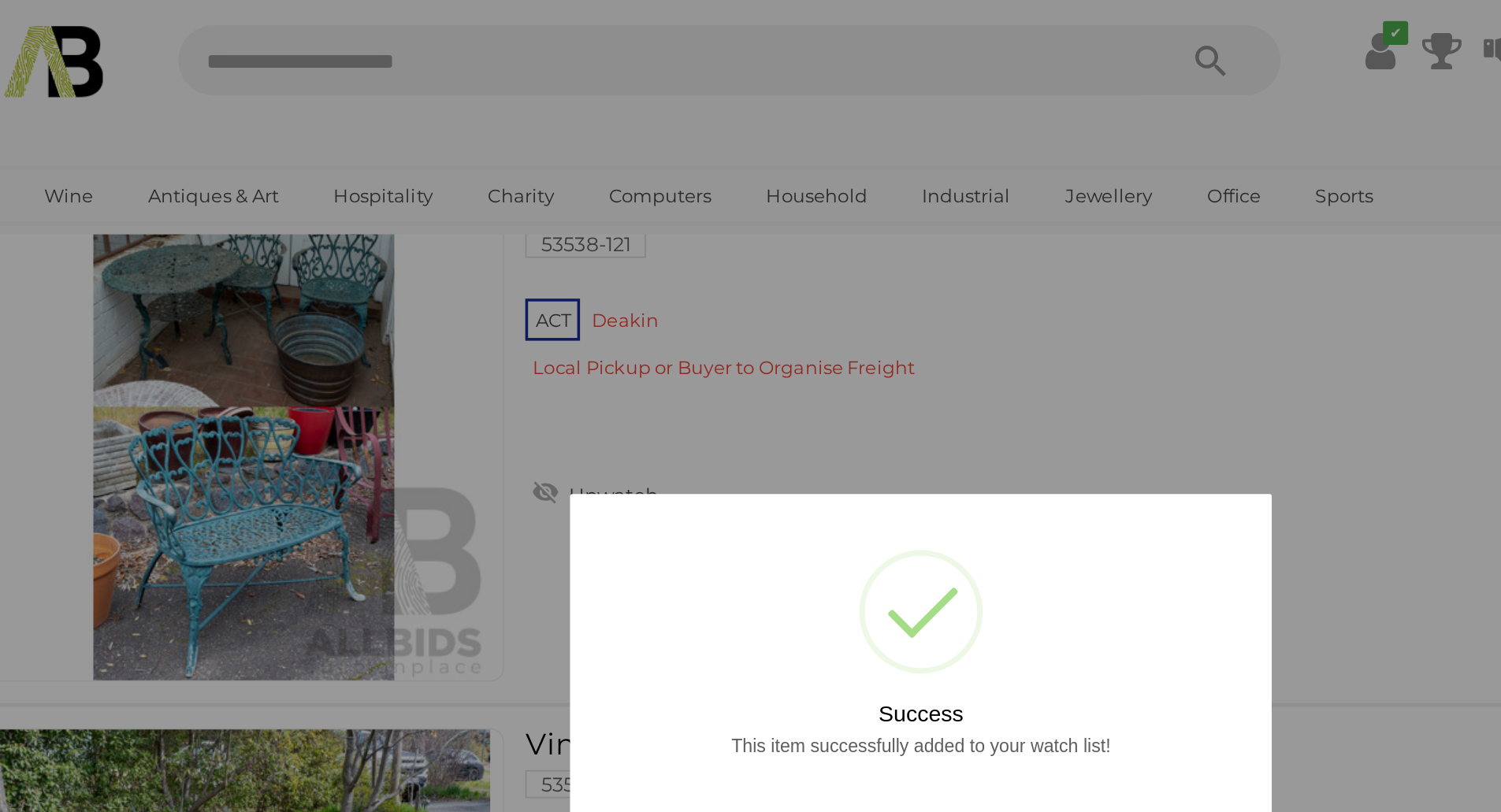
click at [628, 261] on div at bounding box center [750, 406] width 1501 height 812
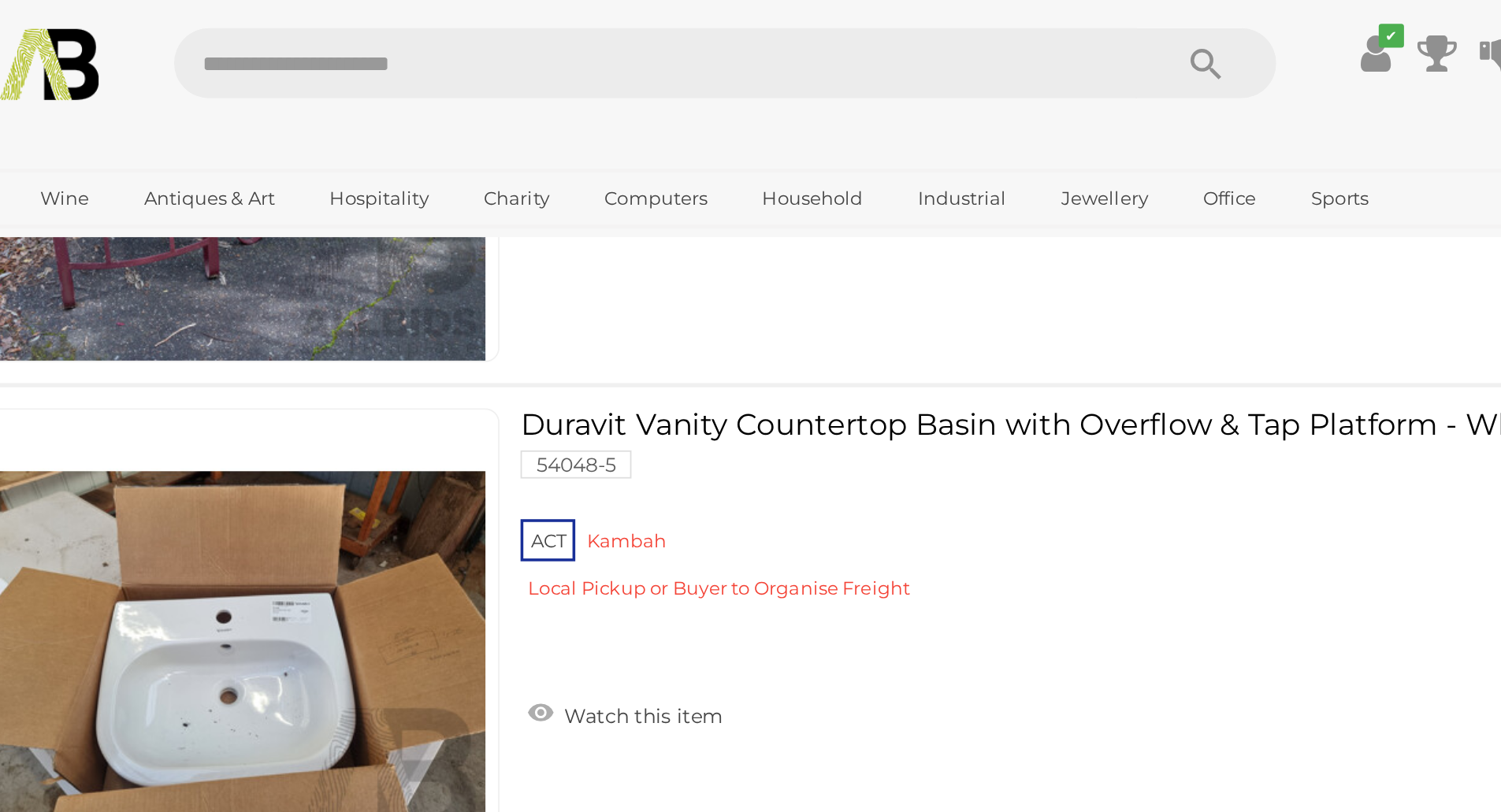
scroll to position [11219, 0]
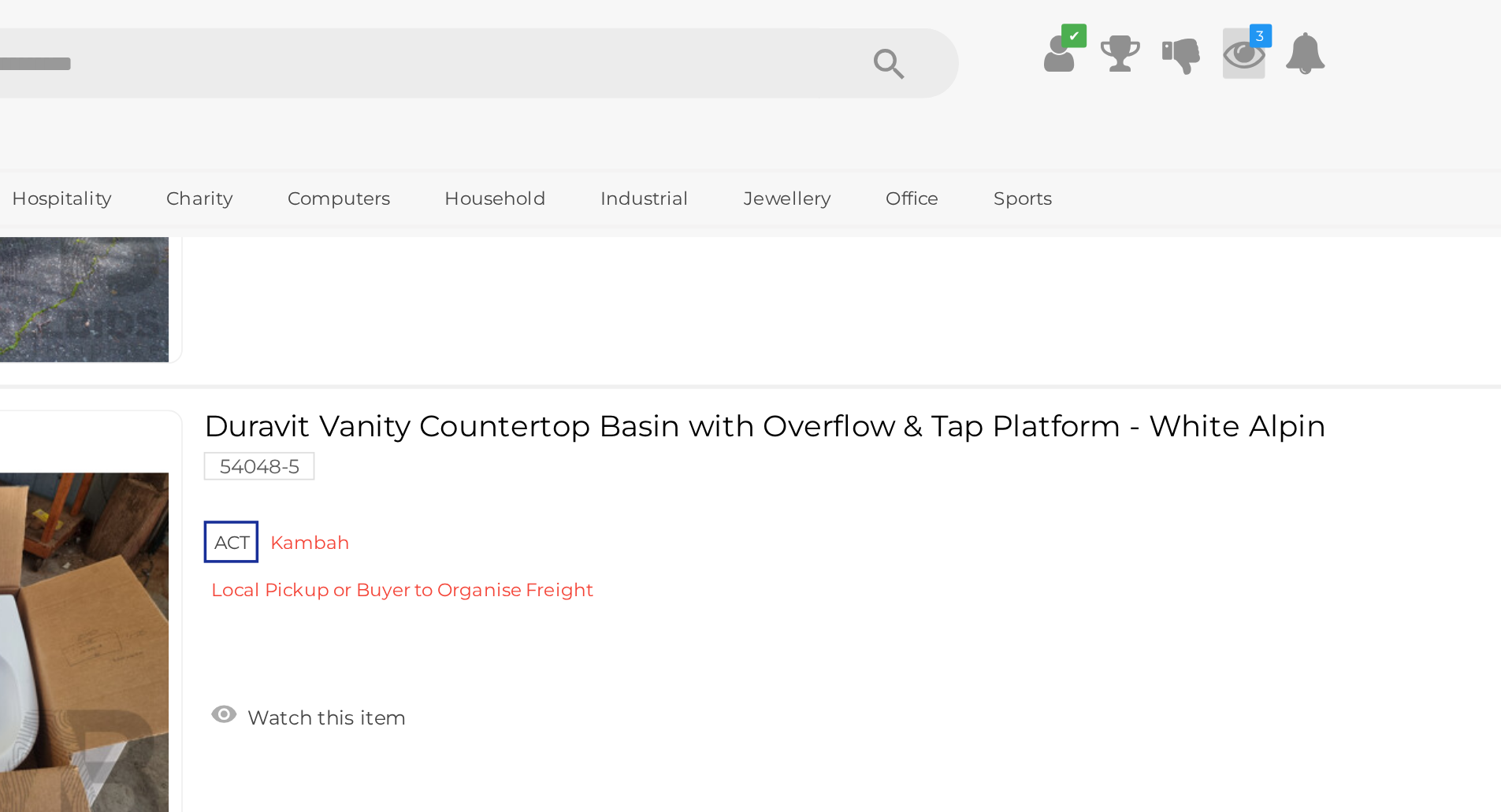
click at [1104, 28] on icon at bounding box center [1113, 30] width 24 height 28
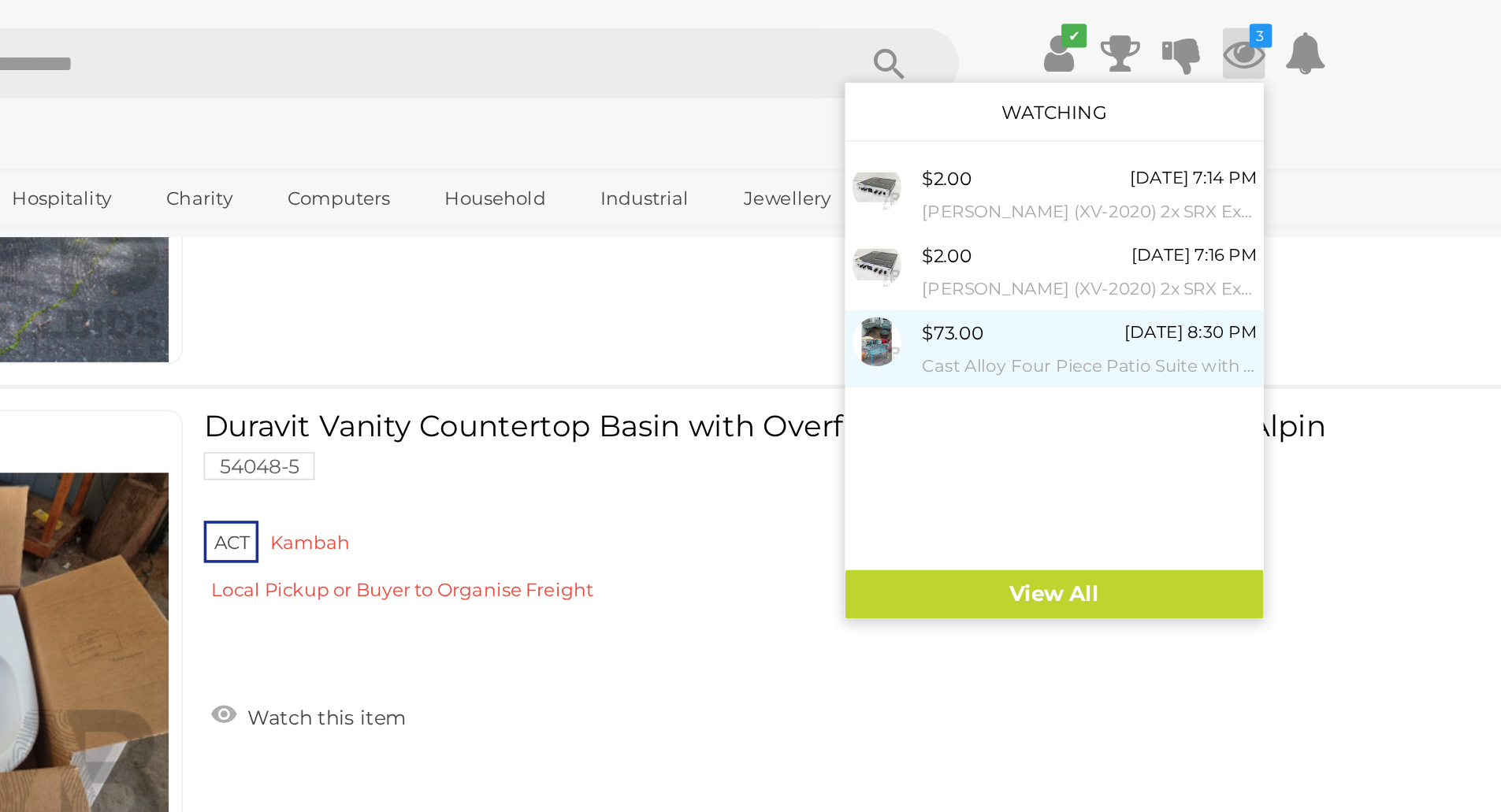
click at [1110, 208] on small "Cast Alloy Four Piece Patio Suite with Original Painted Finish" at bounding box center [1026, 205] width 188 height 17
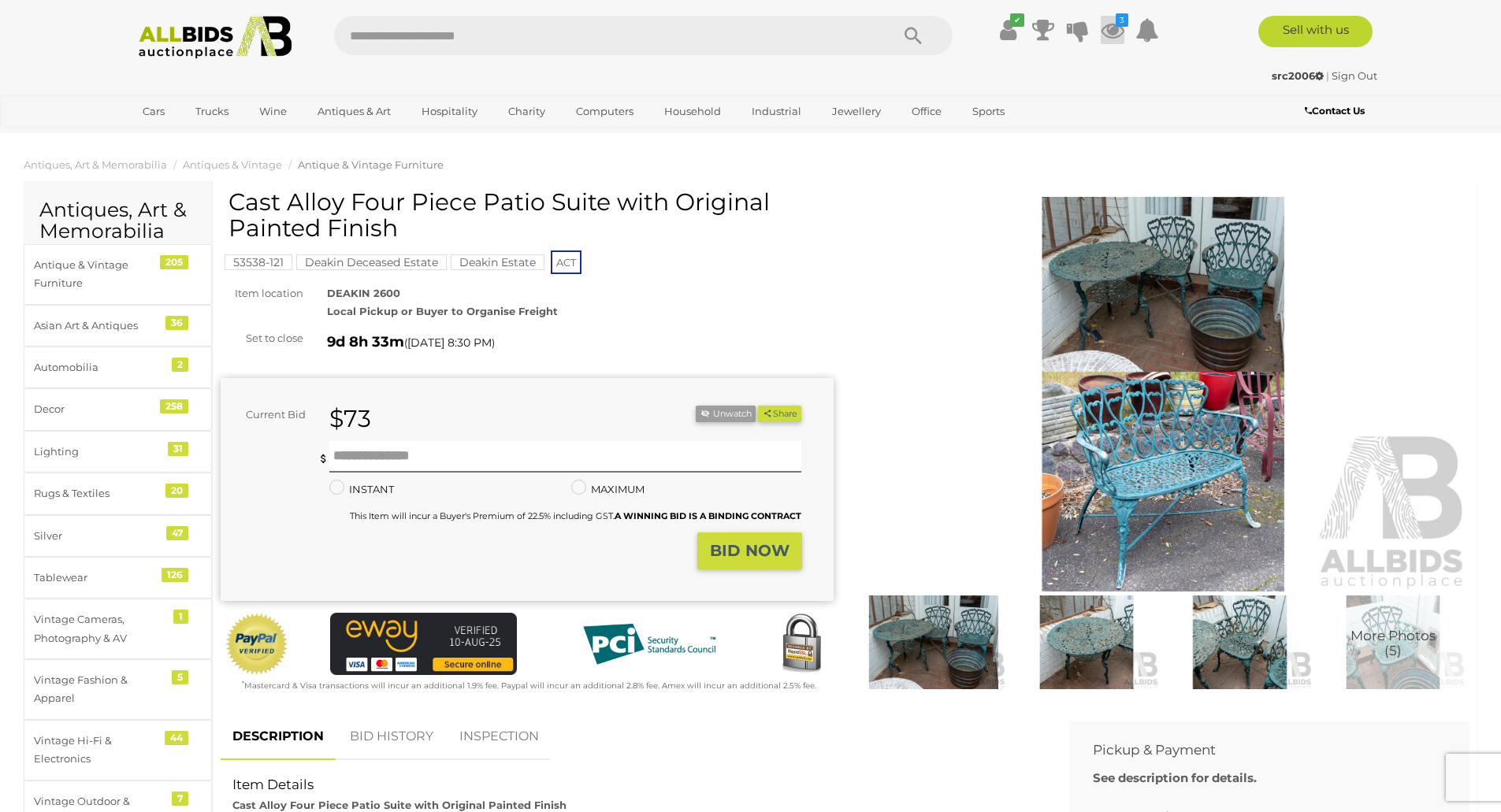
click at [1108, 35] on icon at bounding box center [1113, 30] width 24 height 28
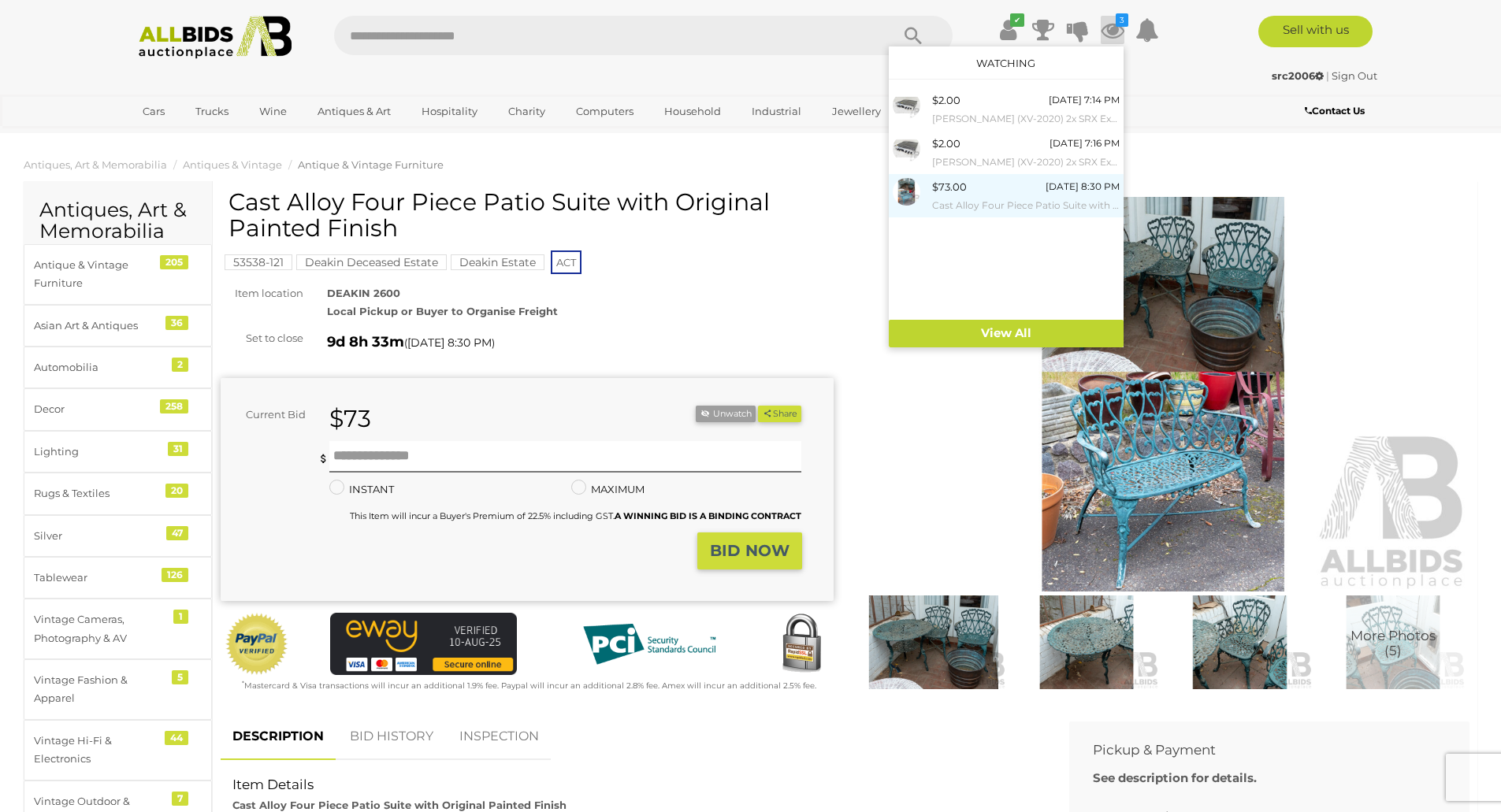
click at [956, 179] on div "$73.00" at bounding box center [949, 187] width 35 height 18
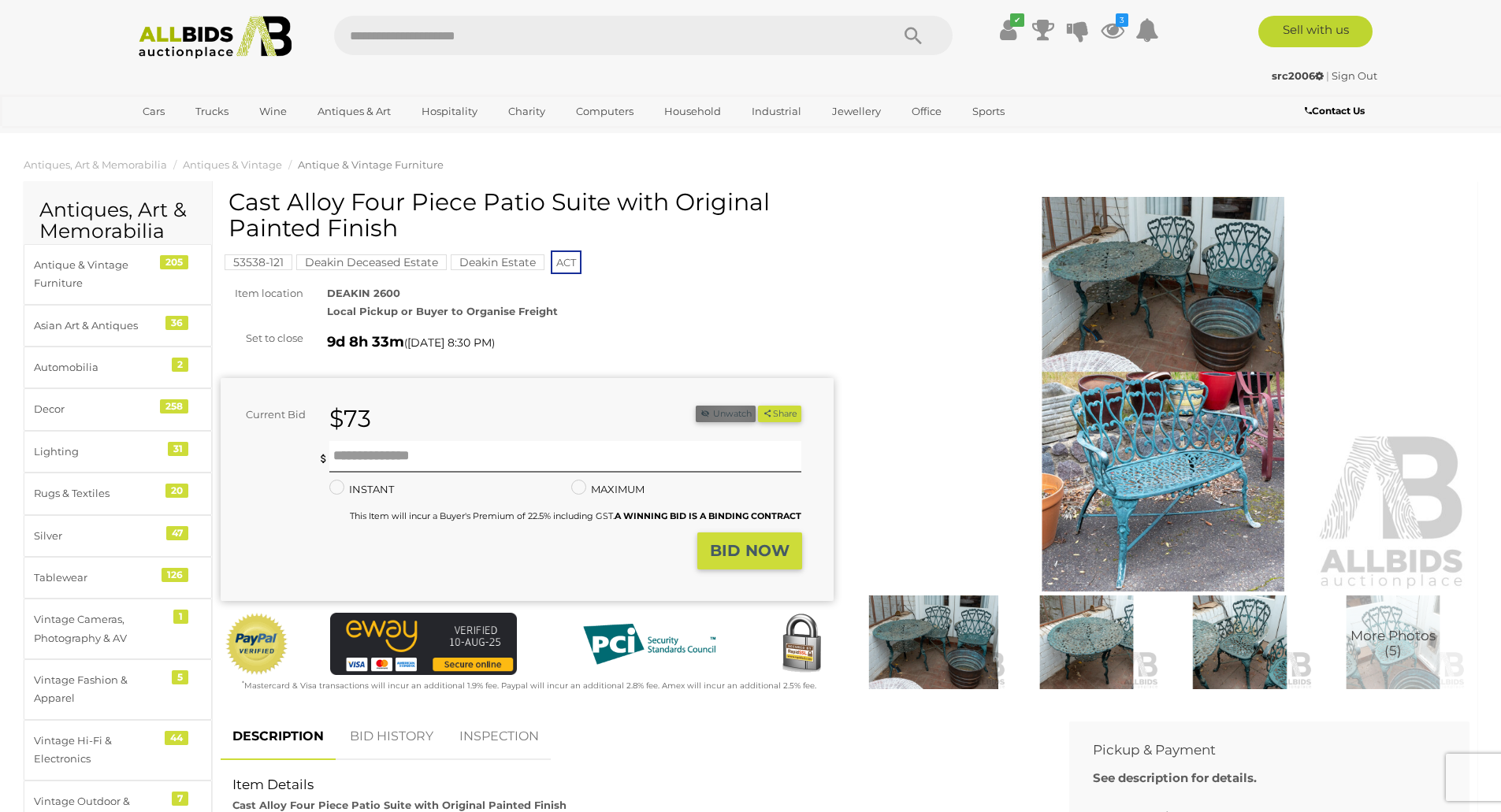
click at [729, 411] on button "Unwatch" at bounding box center [726, 414] width 60 height 17
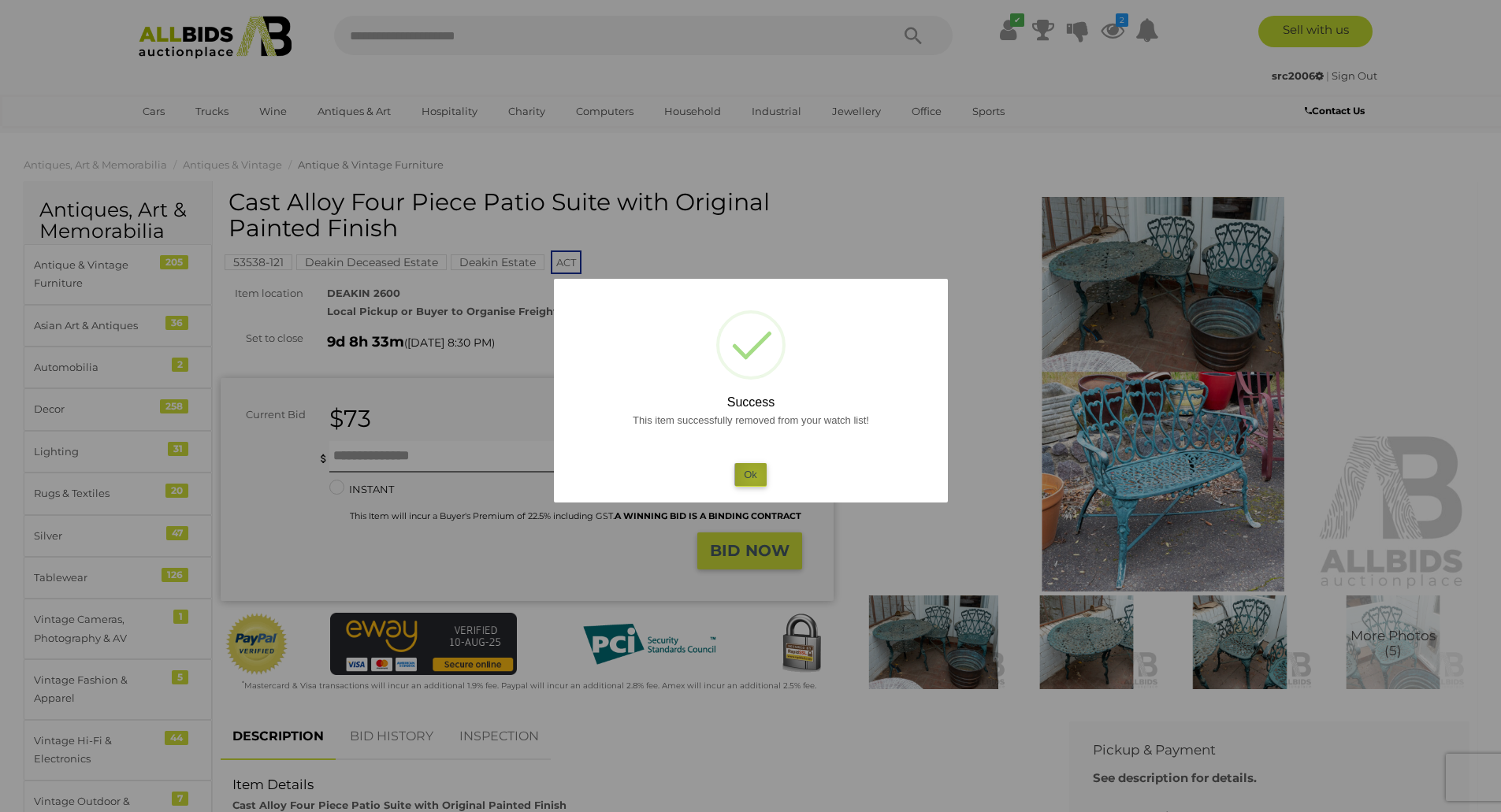
click at [755, 477] on button "Ok" at bounding box center [750, 474] width 32 height 23
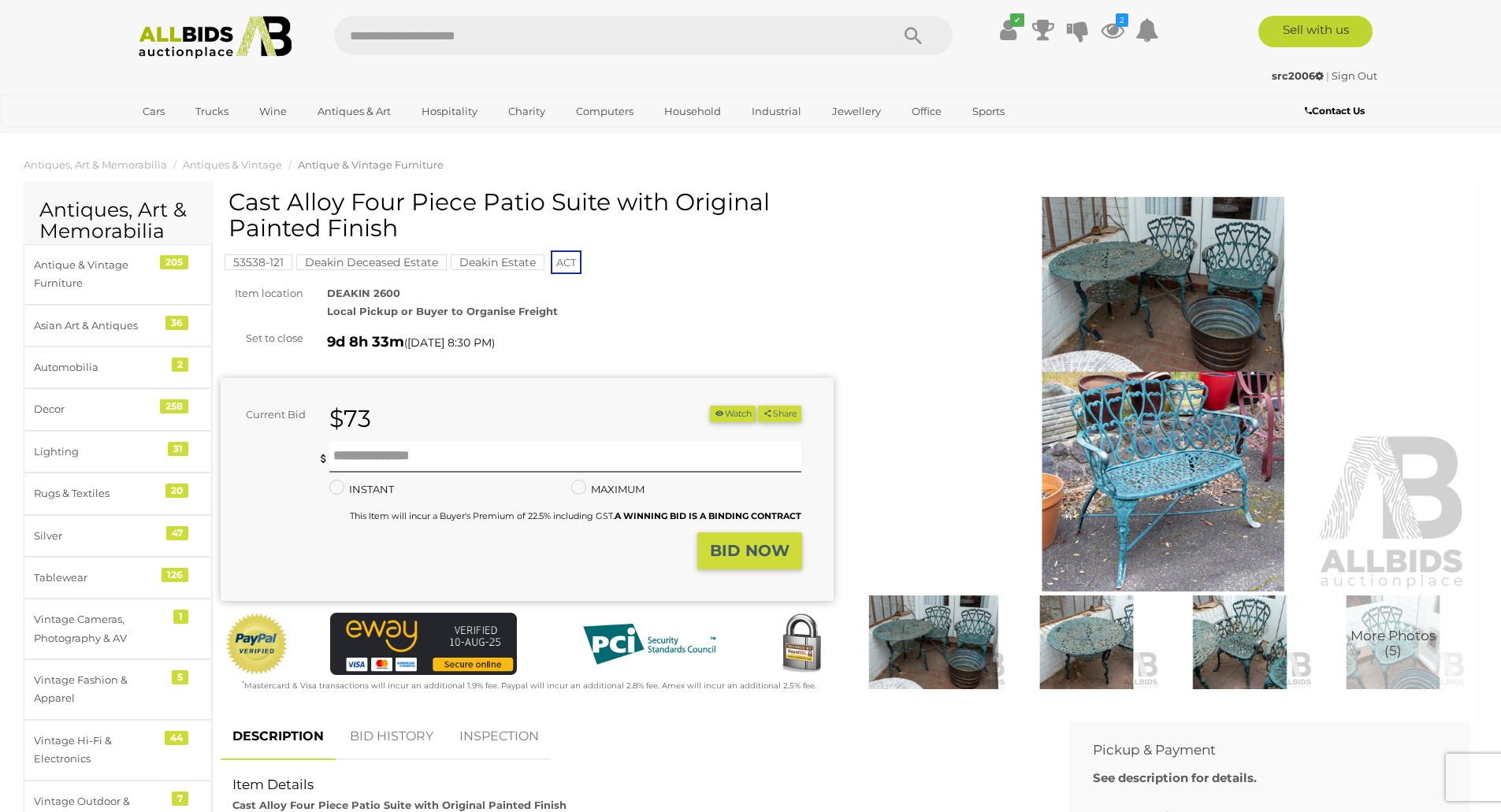
click at [522, 42] on input "text" at bounding box center [604, 35] width 540 height 39
type input "******"
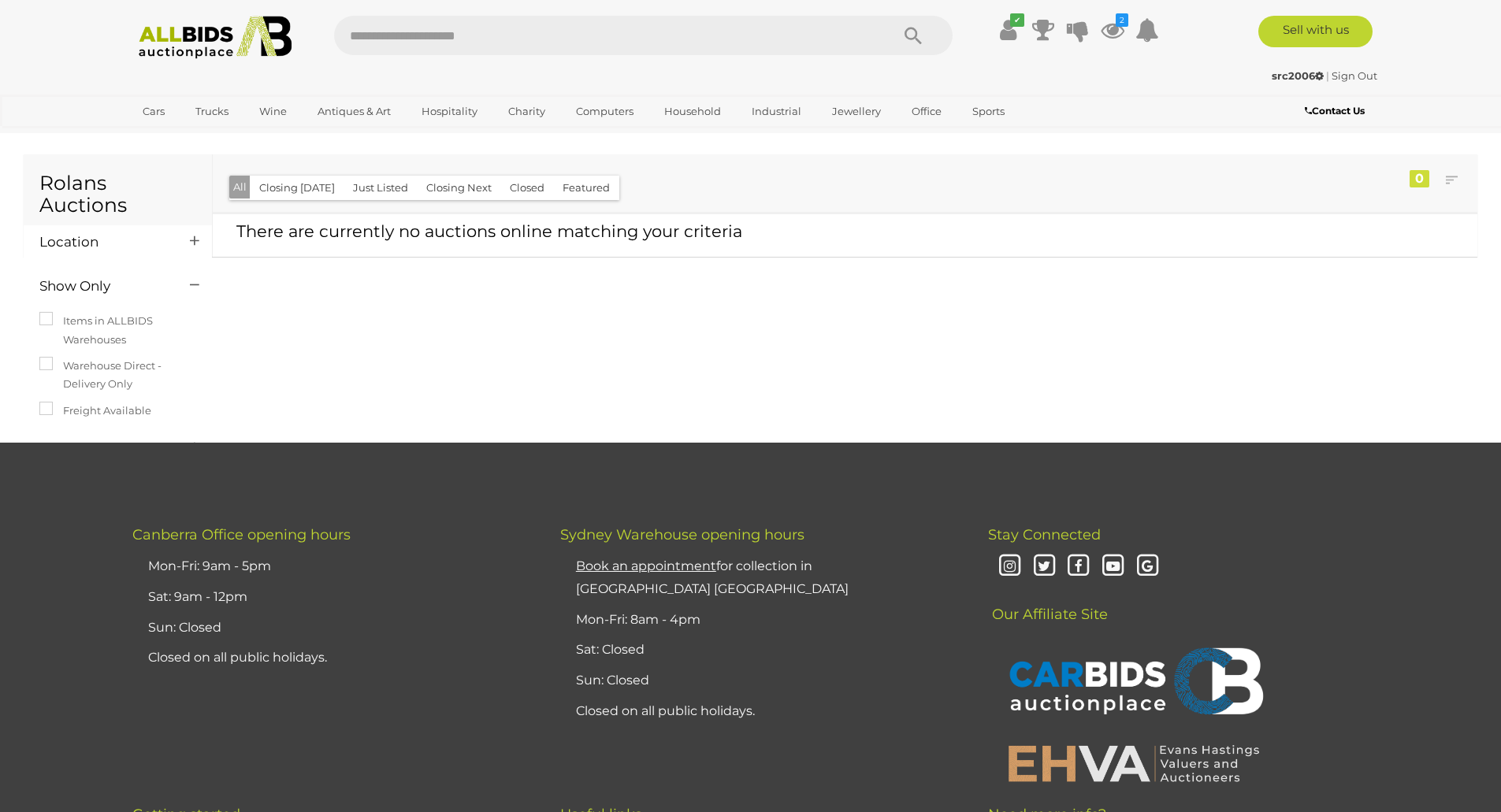
click at [351, 410] on div "Rolans Auctions Location" at bounding box center [750, 297] width 1477 height 290
click at [369, 40] on input "text" at bounding box center [604, 35] width 540 height 39
type input "******"
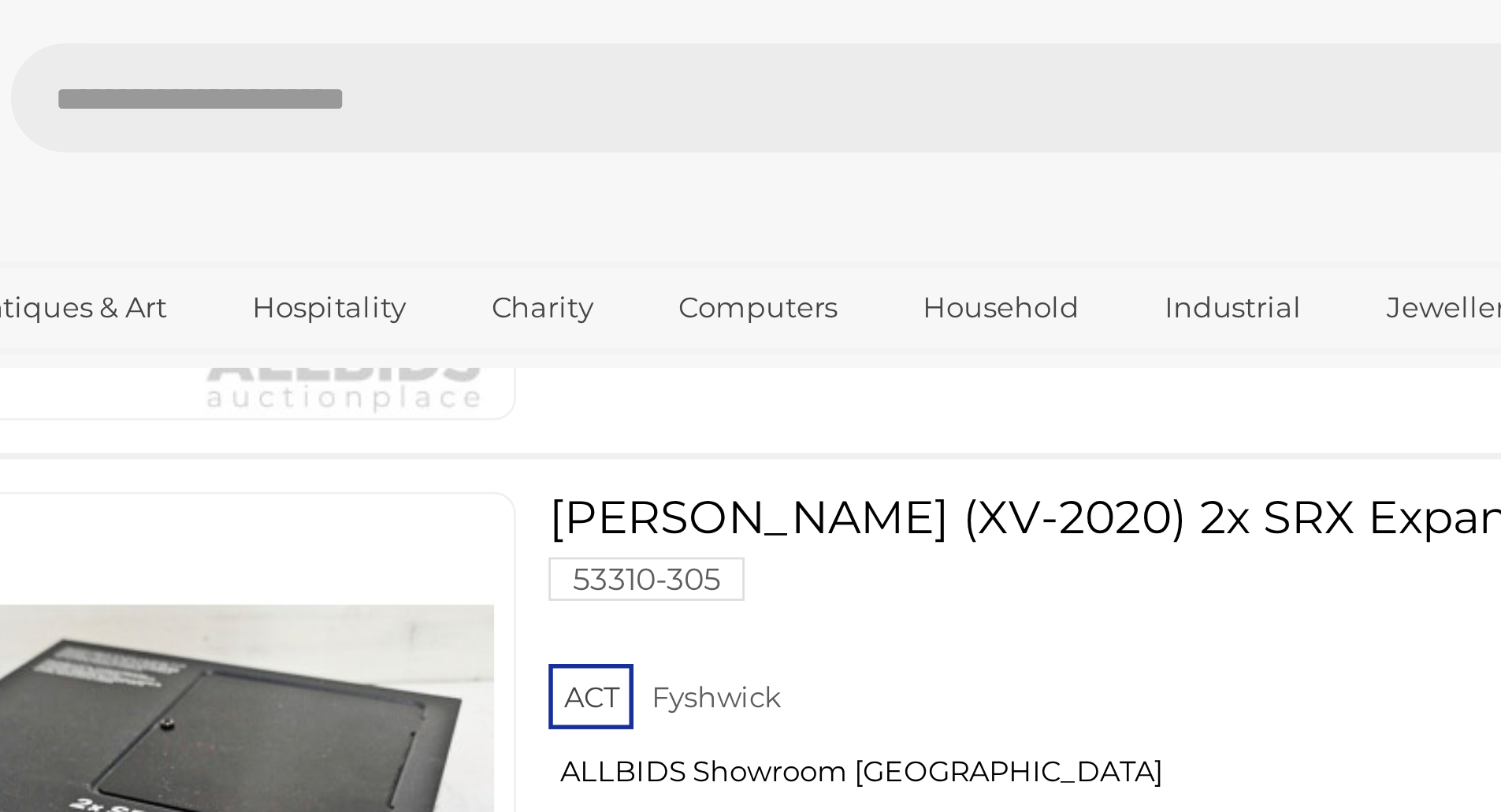
scroll to position [1261, 0]
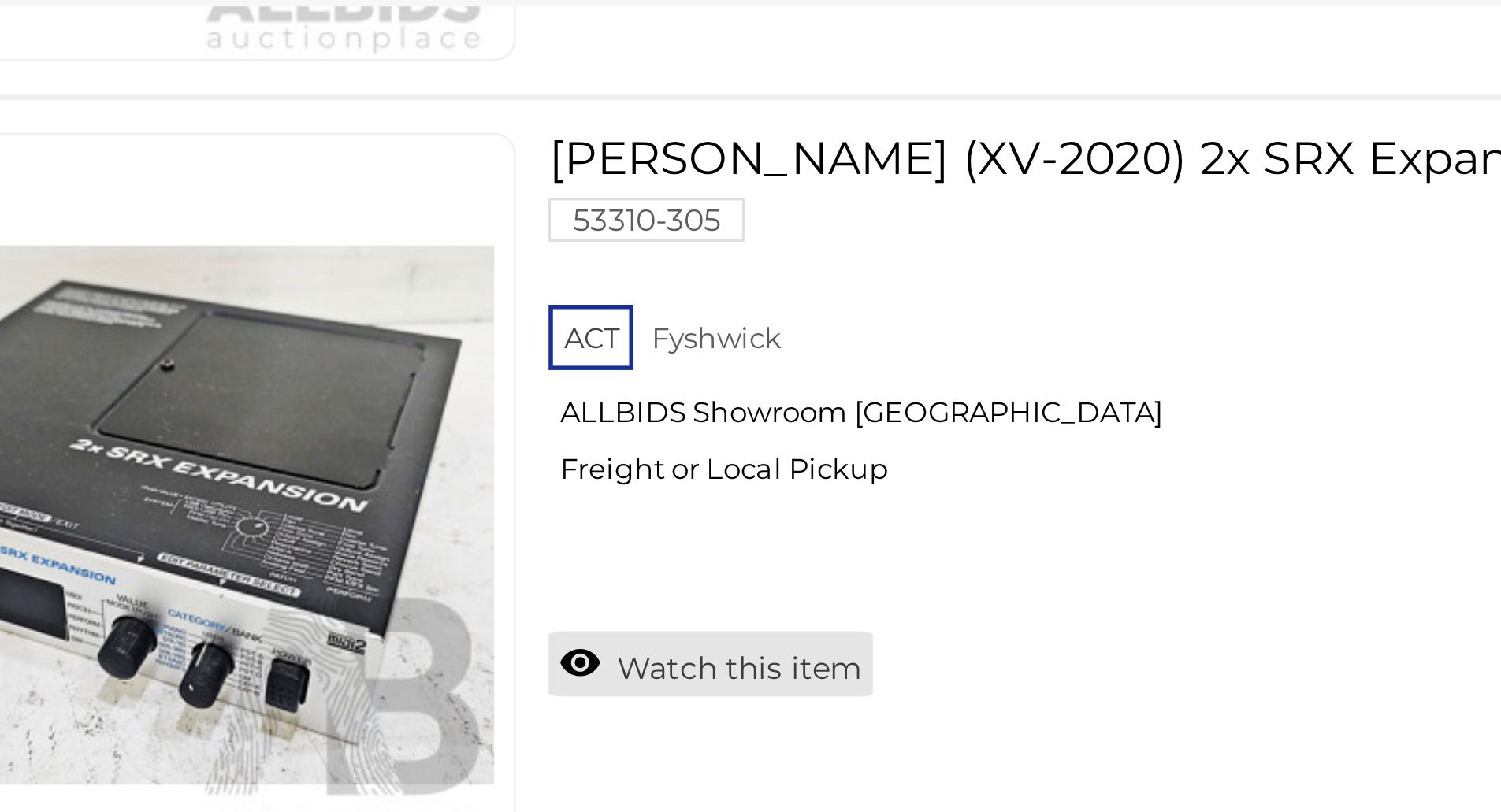
click at [563, 371] on link "Watch this item" at bounding box center [587, 371] width 117 height 24
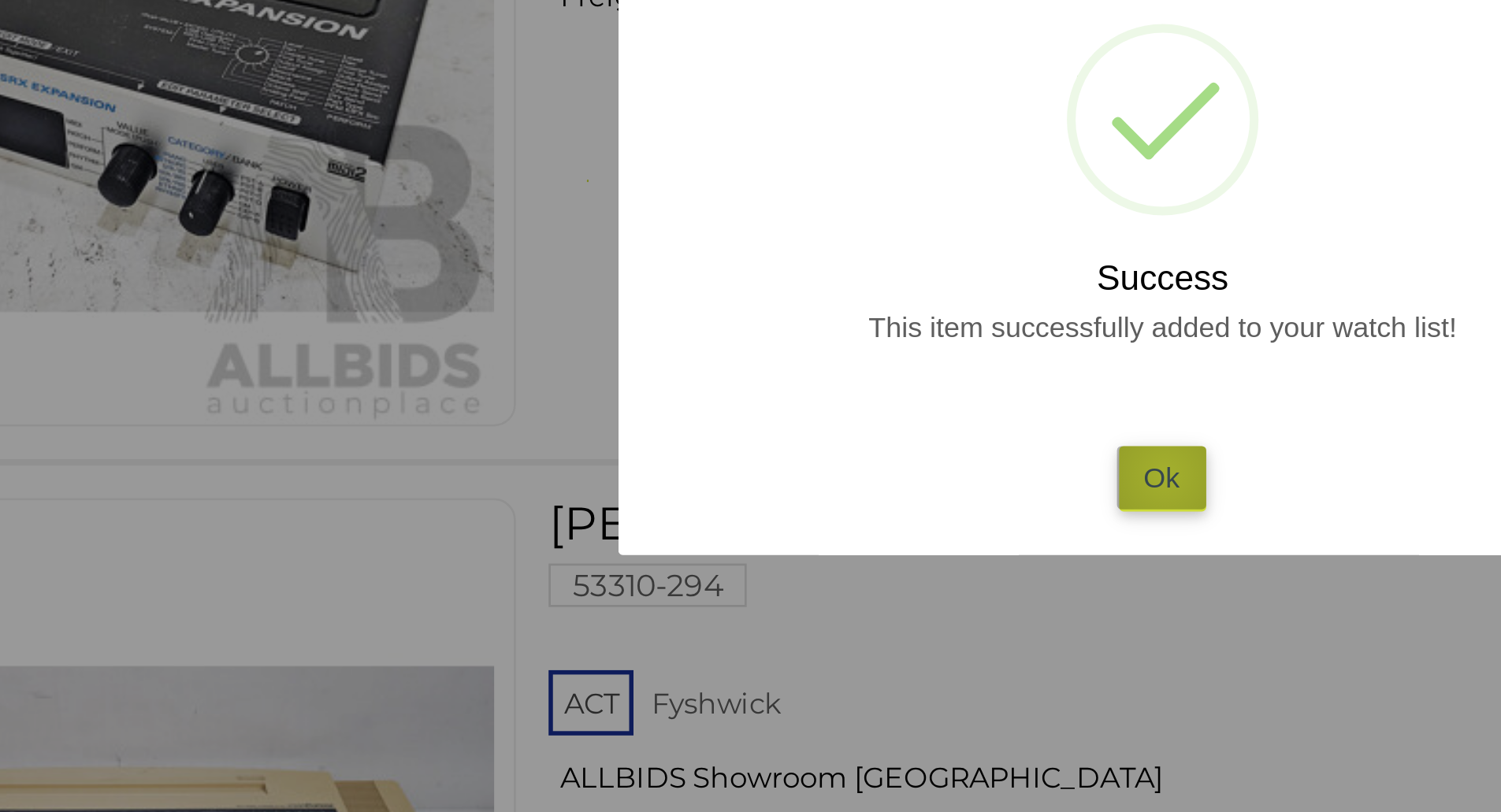
click at [752, 473] on button "Ok" at bounding box center [750, 474] width 32 height 23
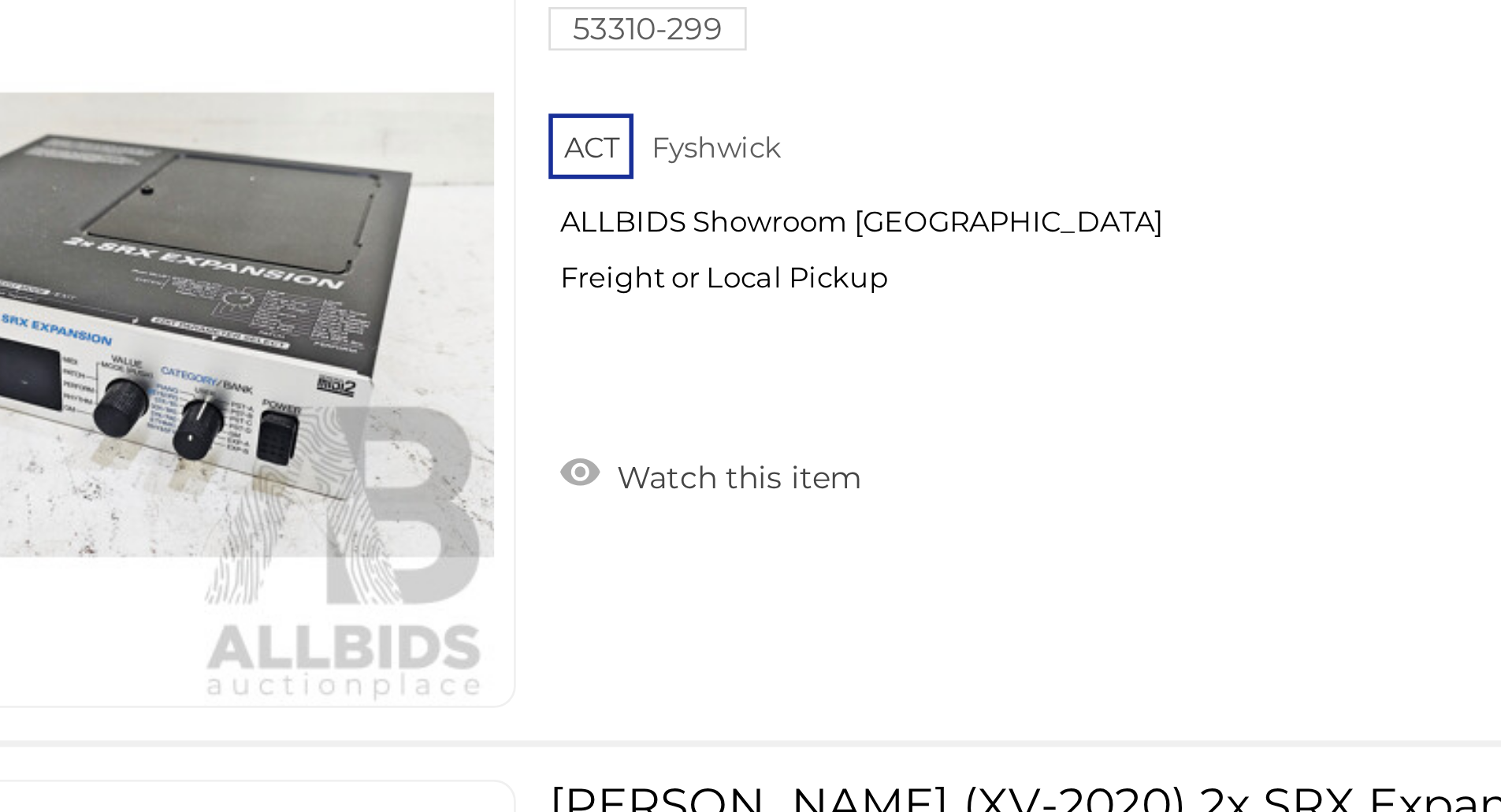
scroll to position [3070, 0]
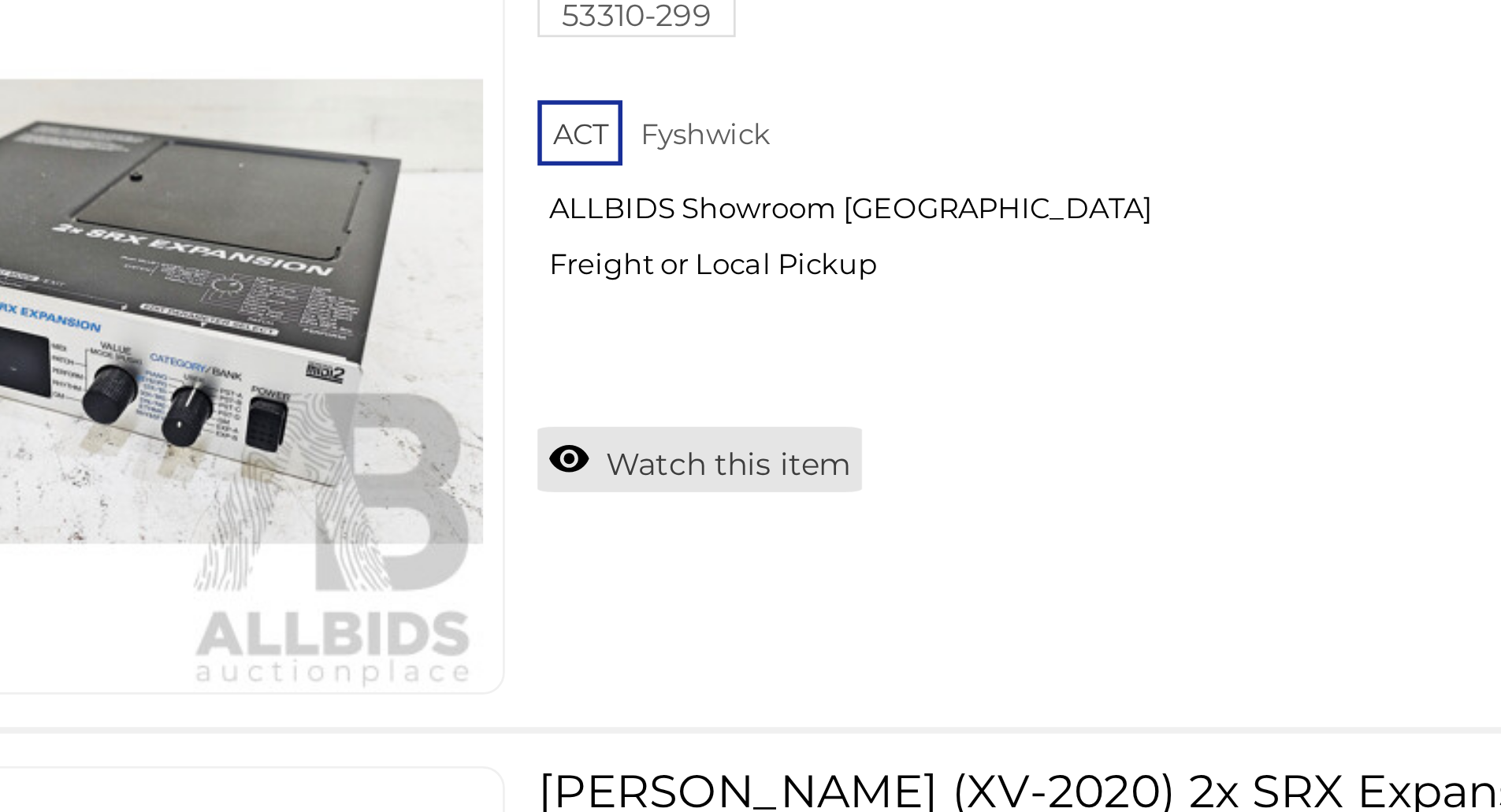
click at [585, 685] on link "Watch this item" at bounding box center [587, 685] width 117 height 24
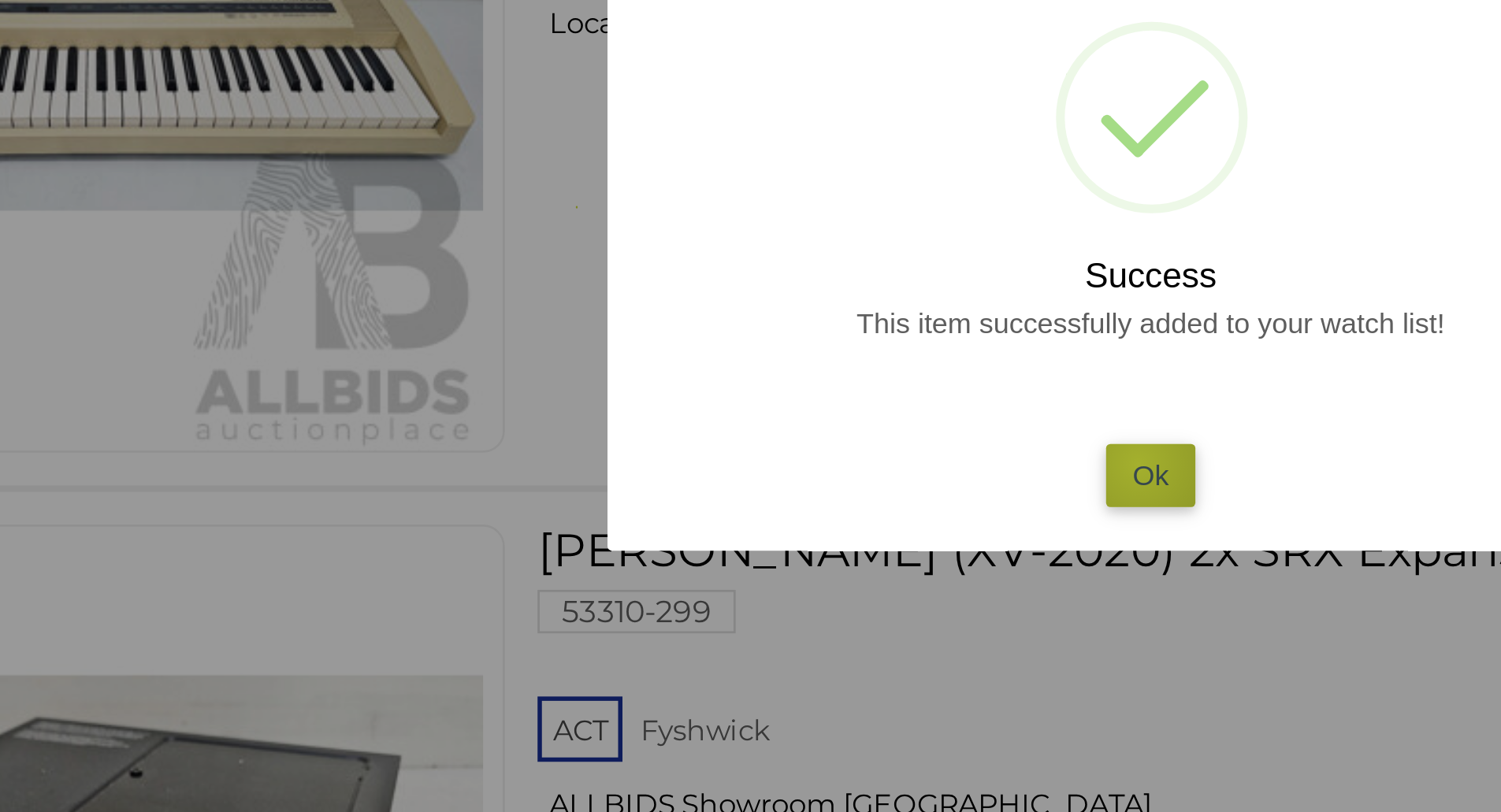
click at [746, 470] on button "Ok" at bounding box center [750, 474] width 32 height 23
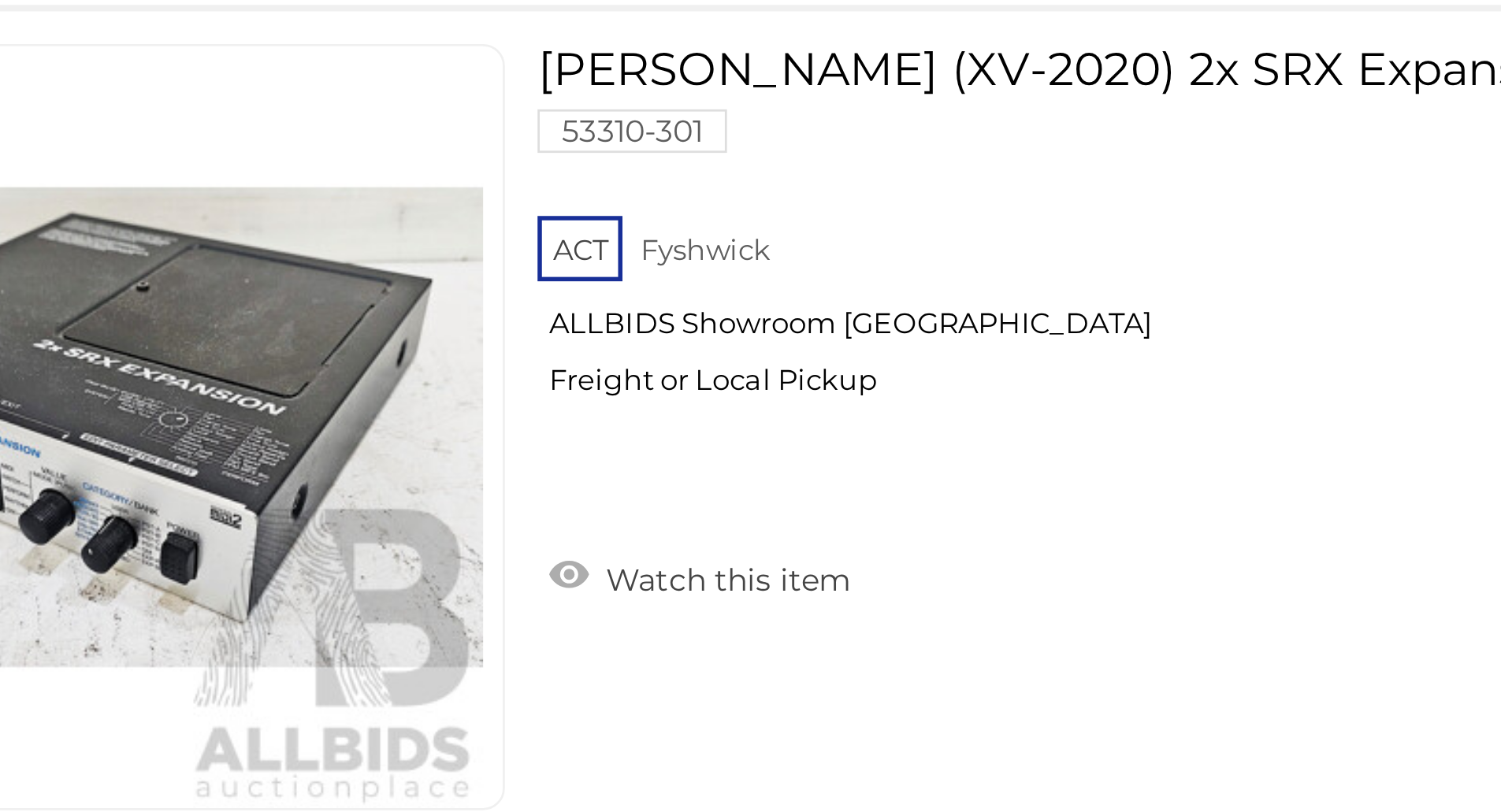
scroll to position [3334, 0]
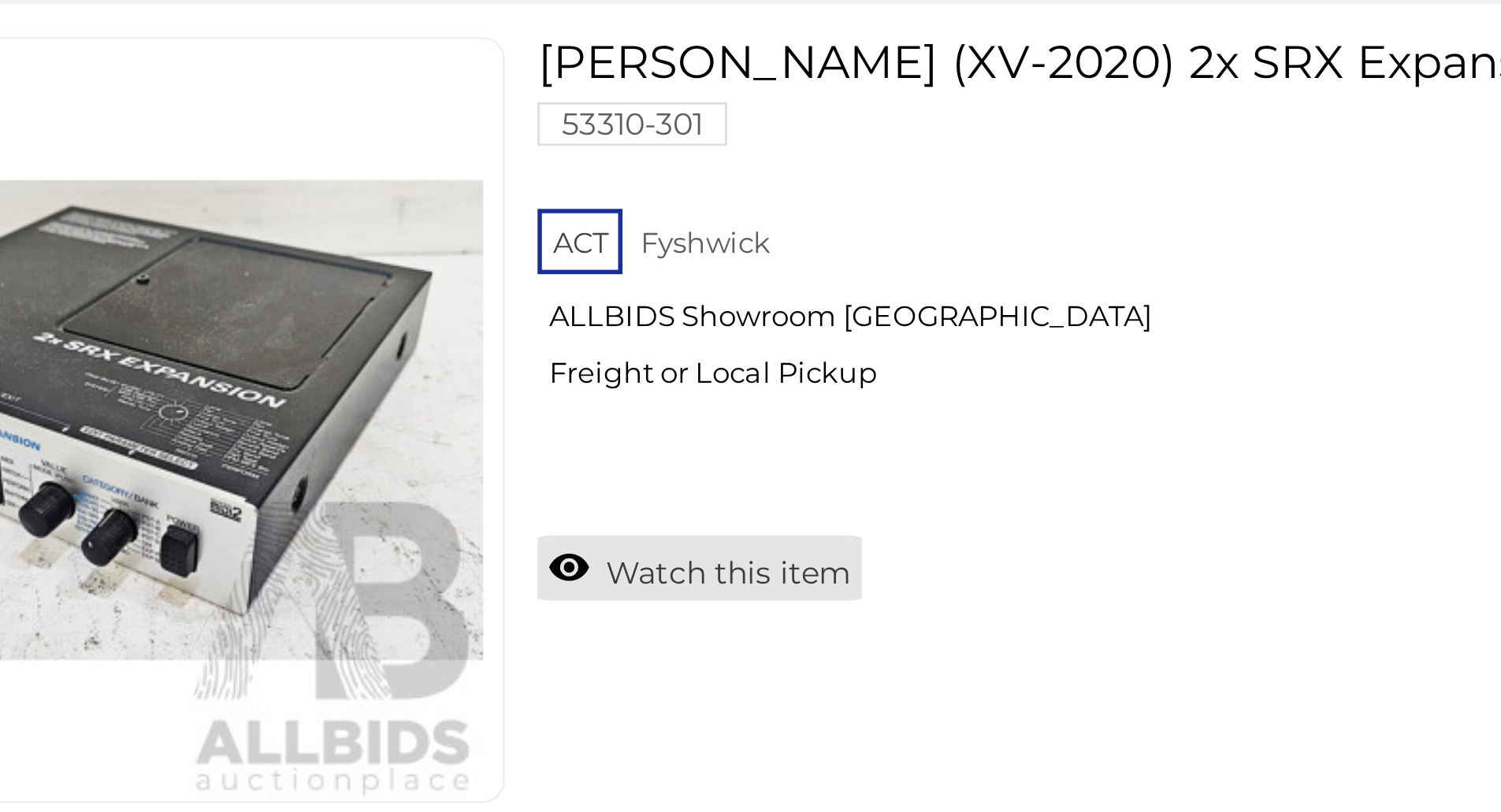
drag, startPoint x: 564, startPoint y: 707, endPoint x: 564, endPoint y: 723, distance: 16.5
click at [564, 723] on link "Watch this item" at bounding box center [587, 724] width 117 height 24
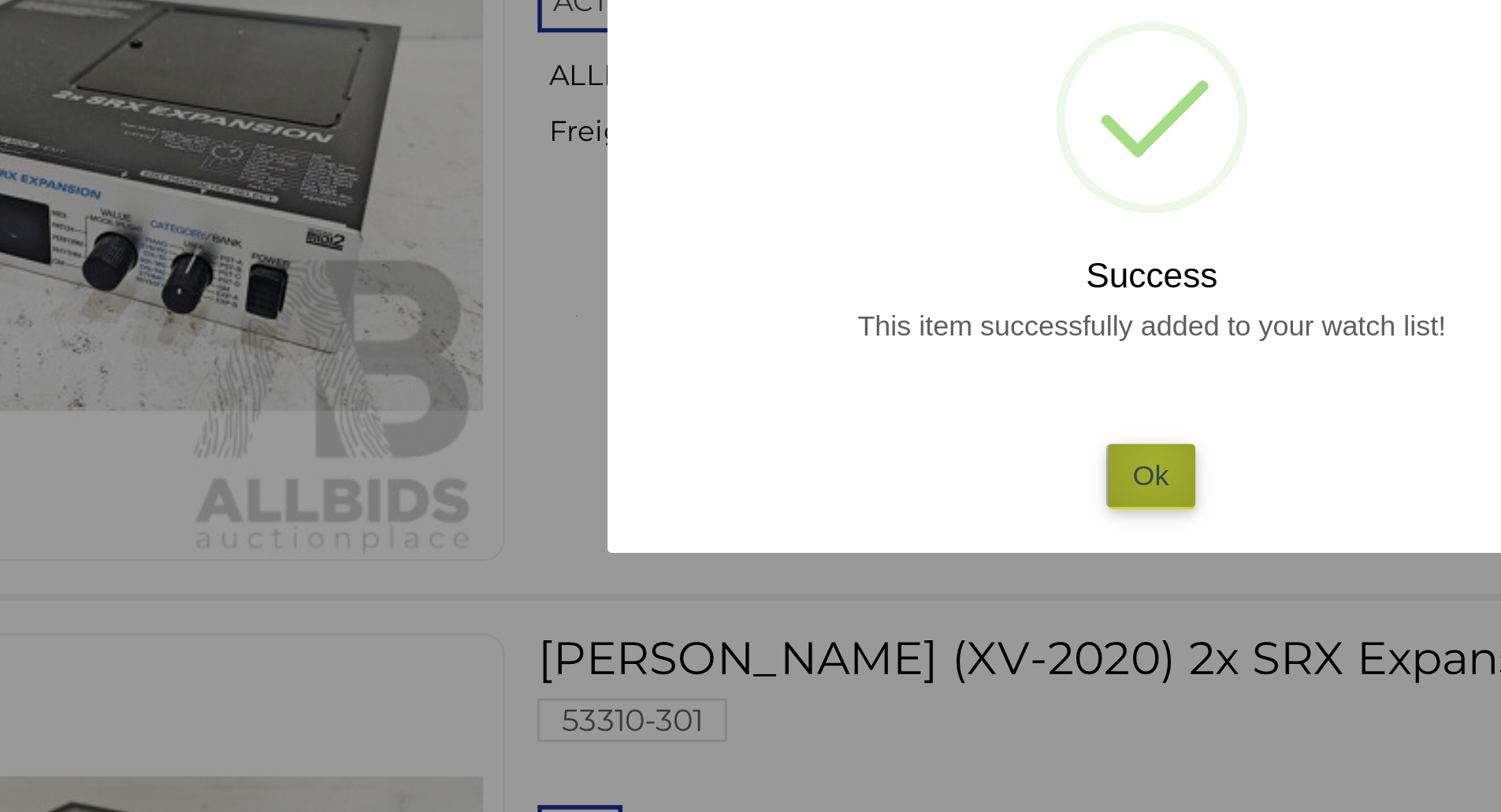
click at [752, 471] on button "Ok" at bounding box center [750, 474] width 32 height 23
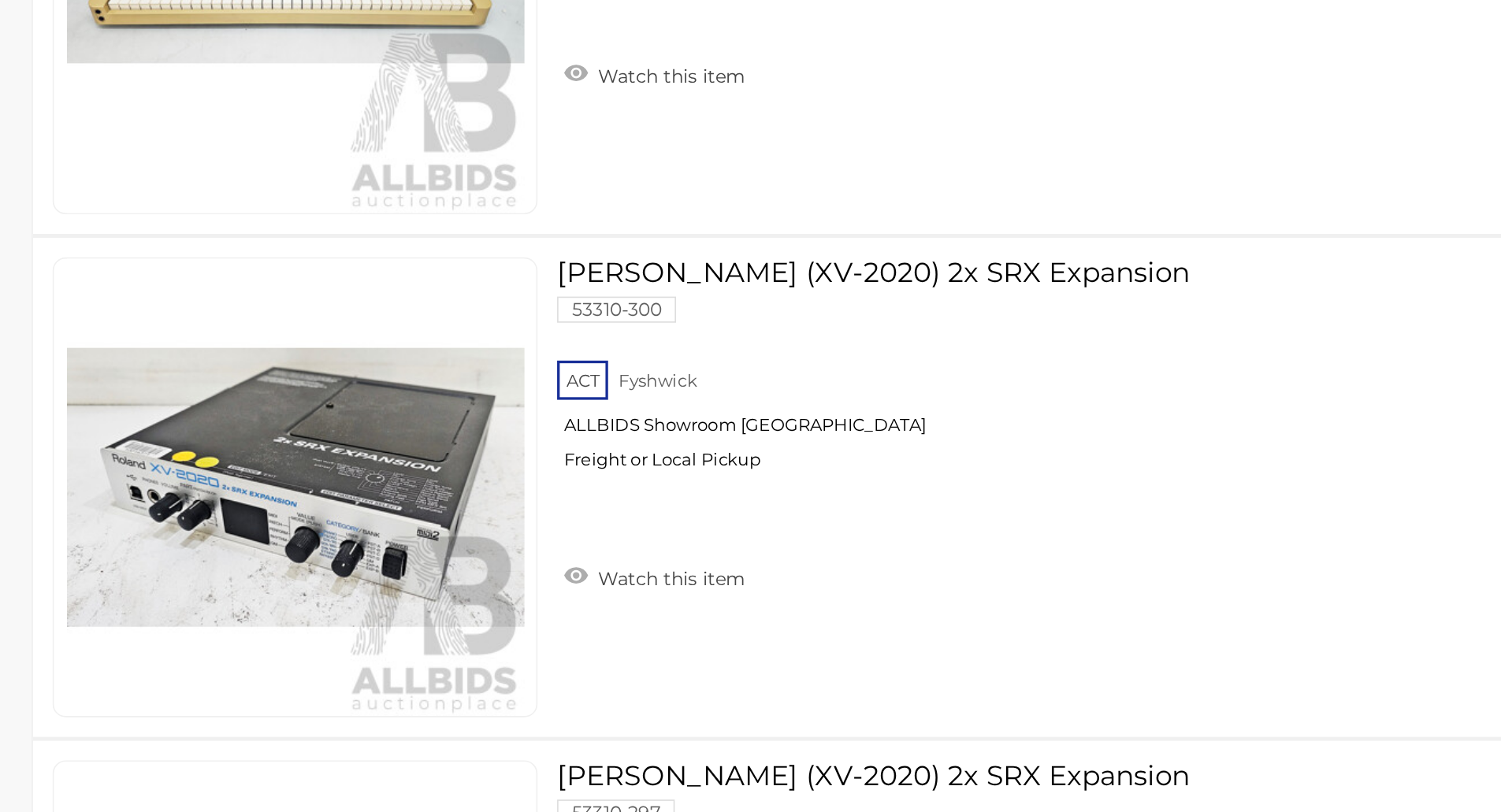
scroll to position [4299, 0]
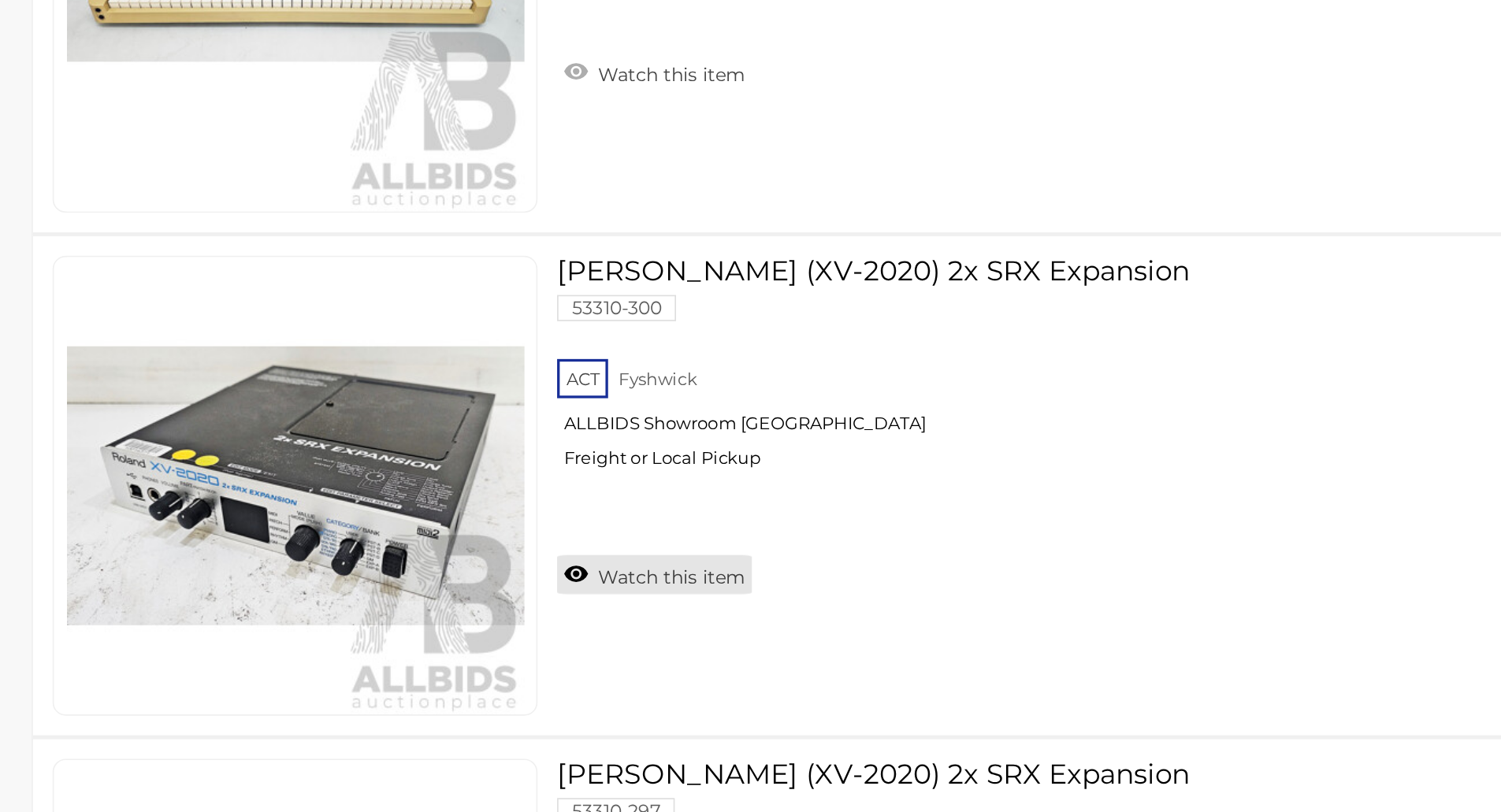
click at [574, 667] on link "Watch this item" at bounding box center [587, 669] width 117 height 24
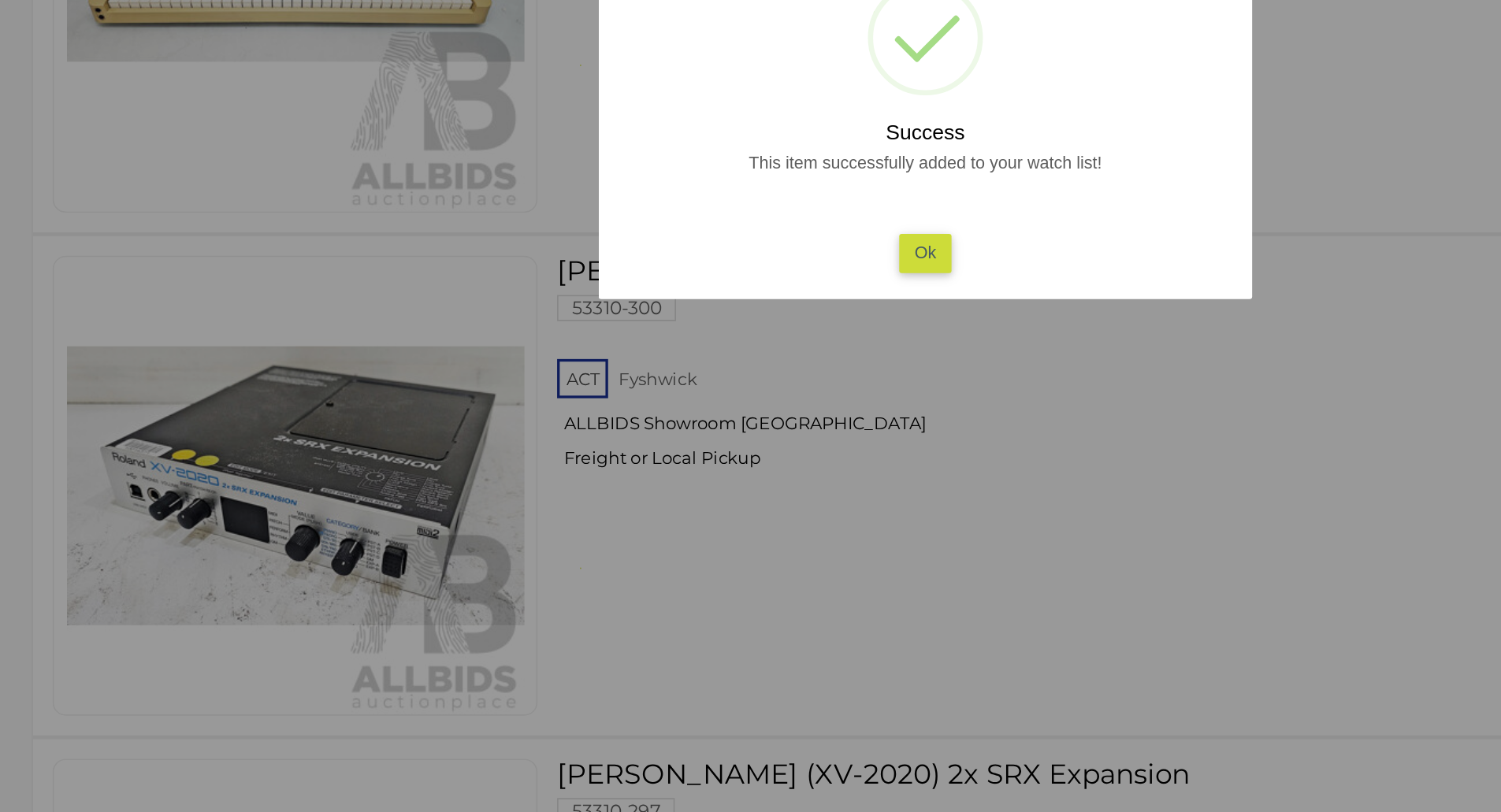
click at [675, 681] on div at bounding box center [750, 406] width 1501 height 812
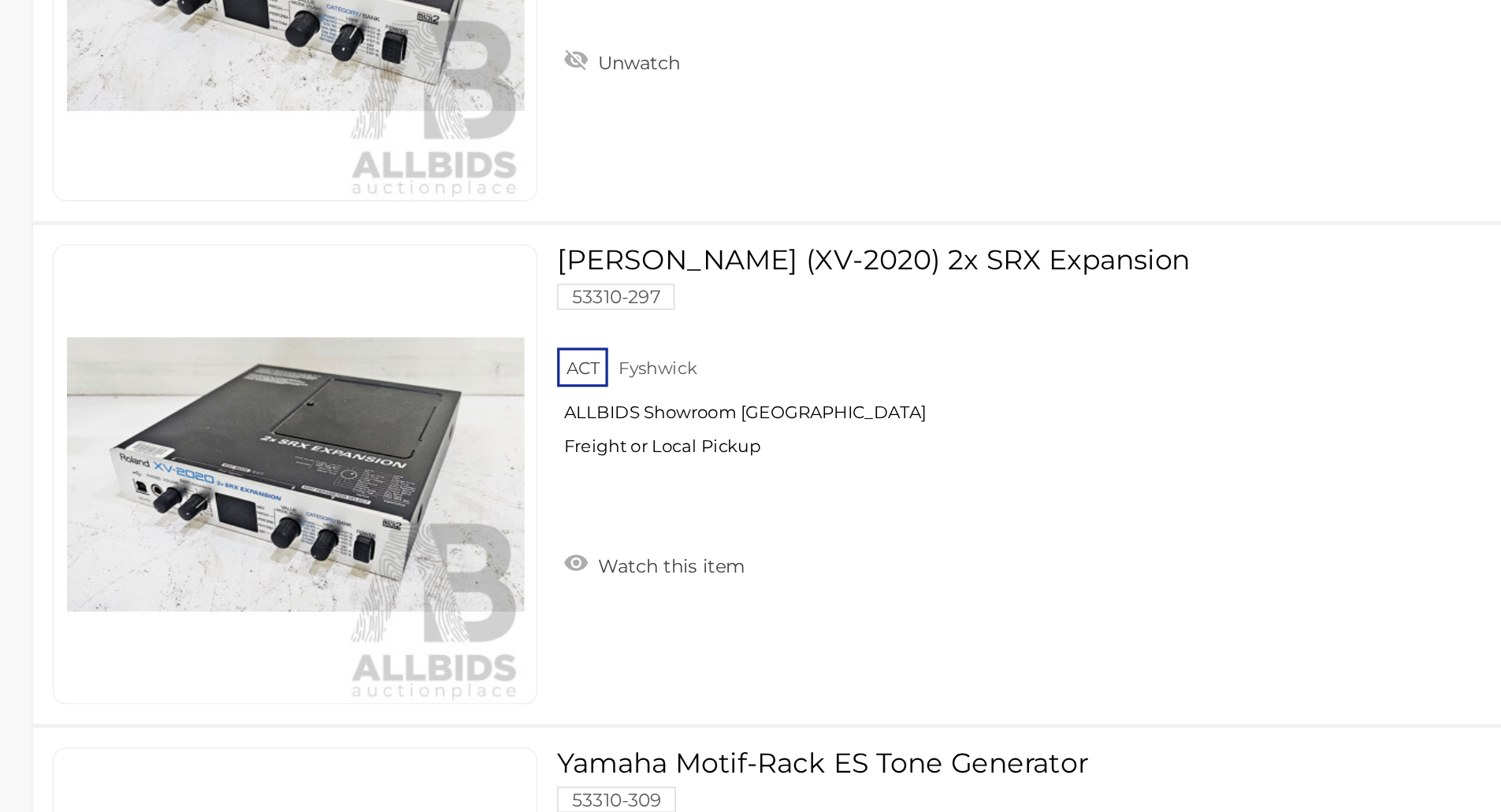
scroll to position [4611, 0]
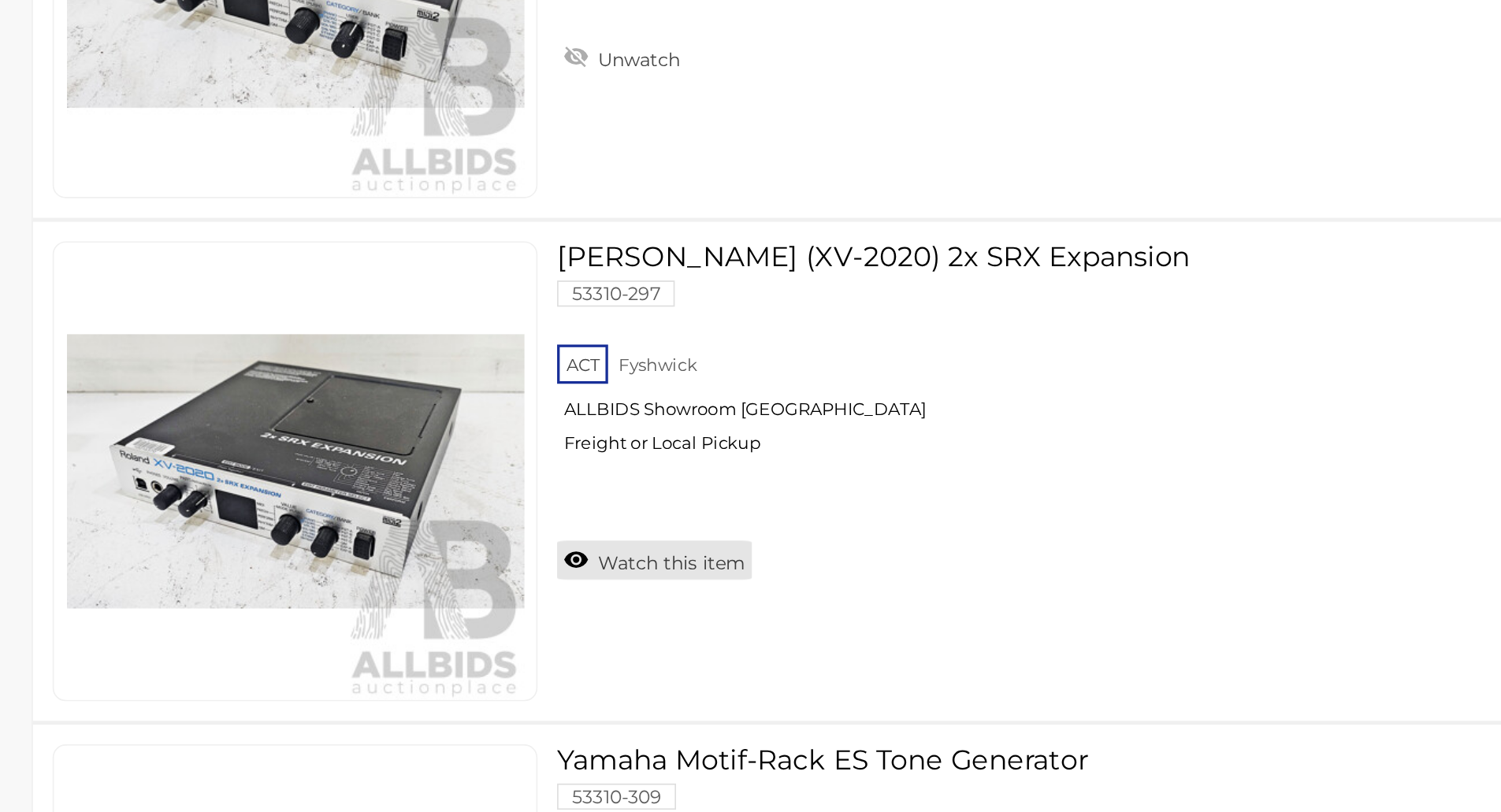
click at [593, 661] on link "Watch this item" at bounding box center [587, 660] width 117 height 24
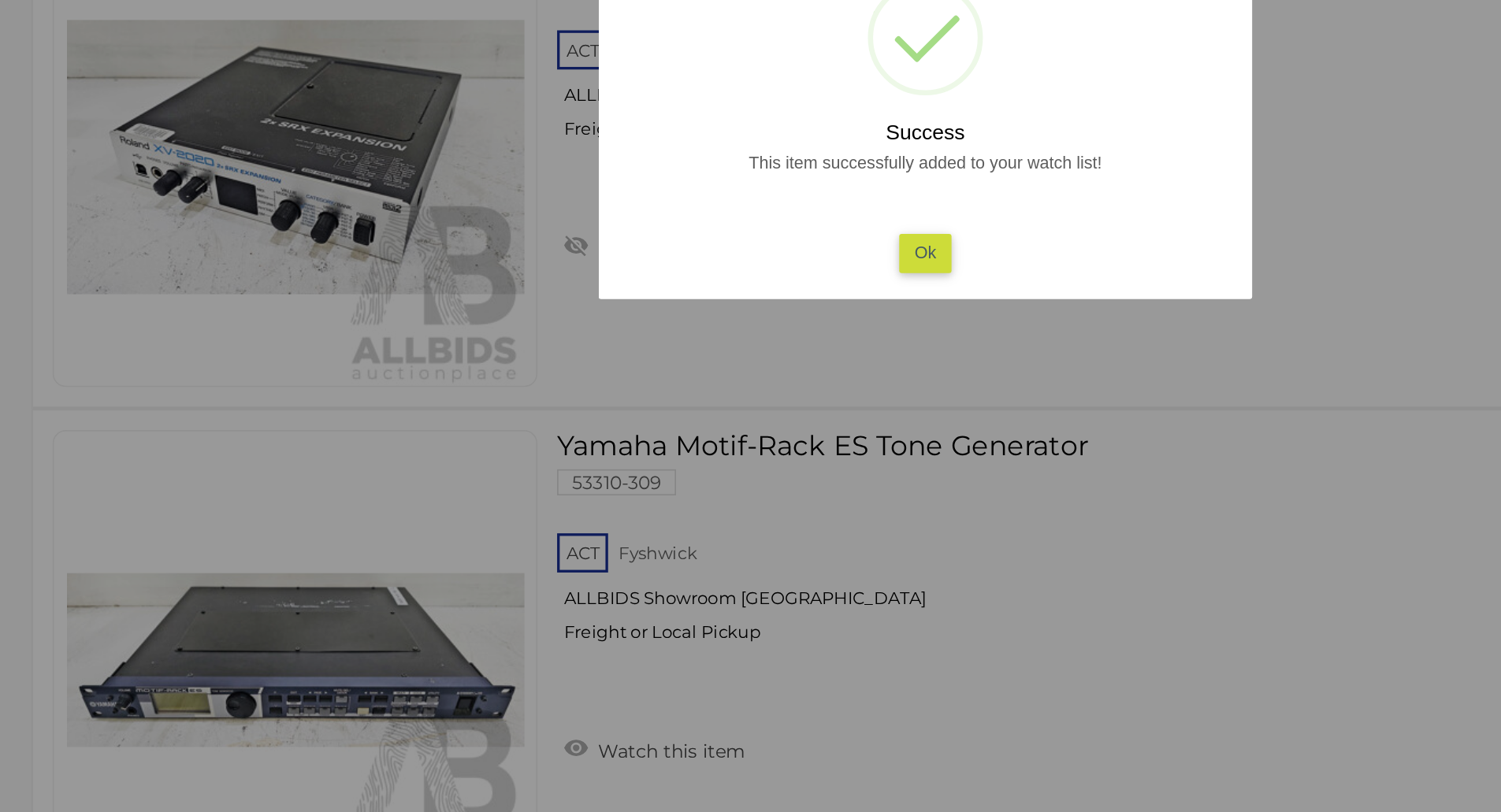
scroll to position [4802, 0]
drag, startPoint x: 592, startPoint y: 659, endPoint x: 823, endPoint y: 720, distance: 238.7
click at [823, 720] on div at bounding box center [750, 406] width 1501 height 812
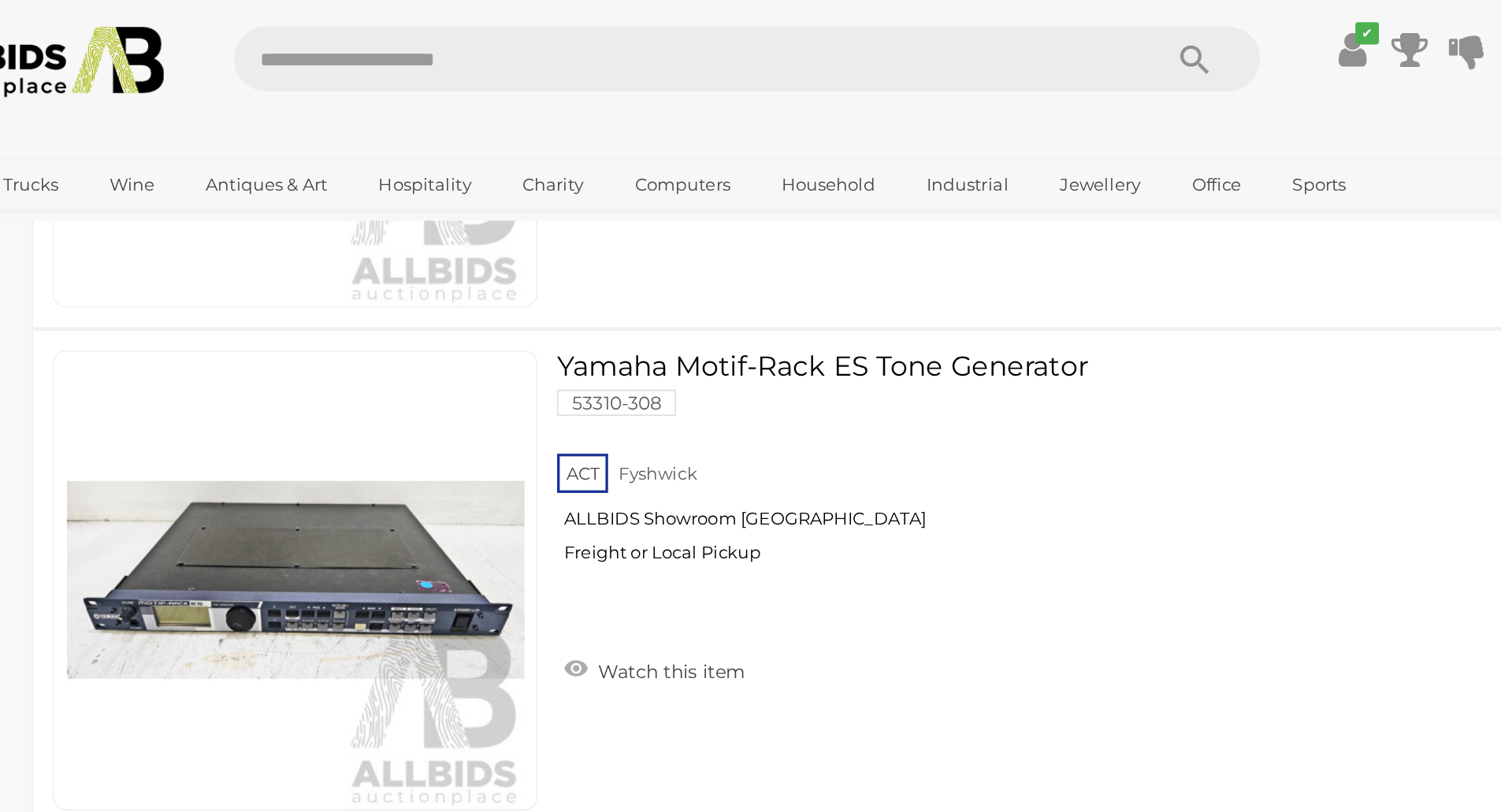
scroll to position [6073, 0]
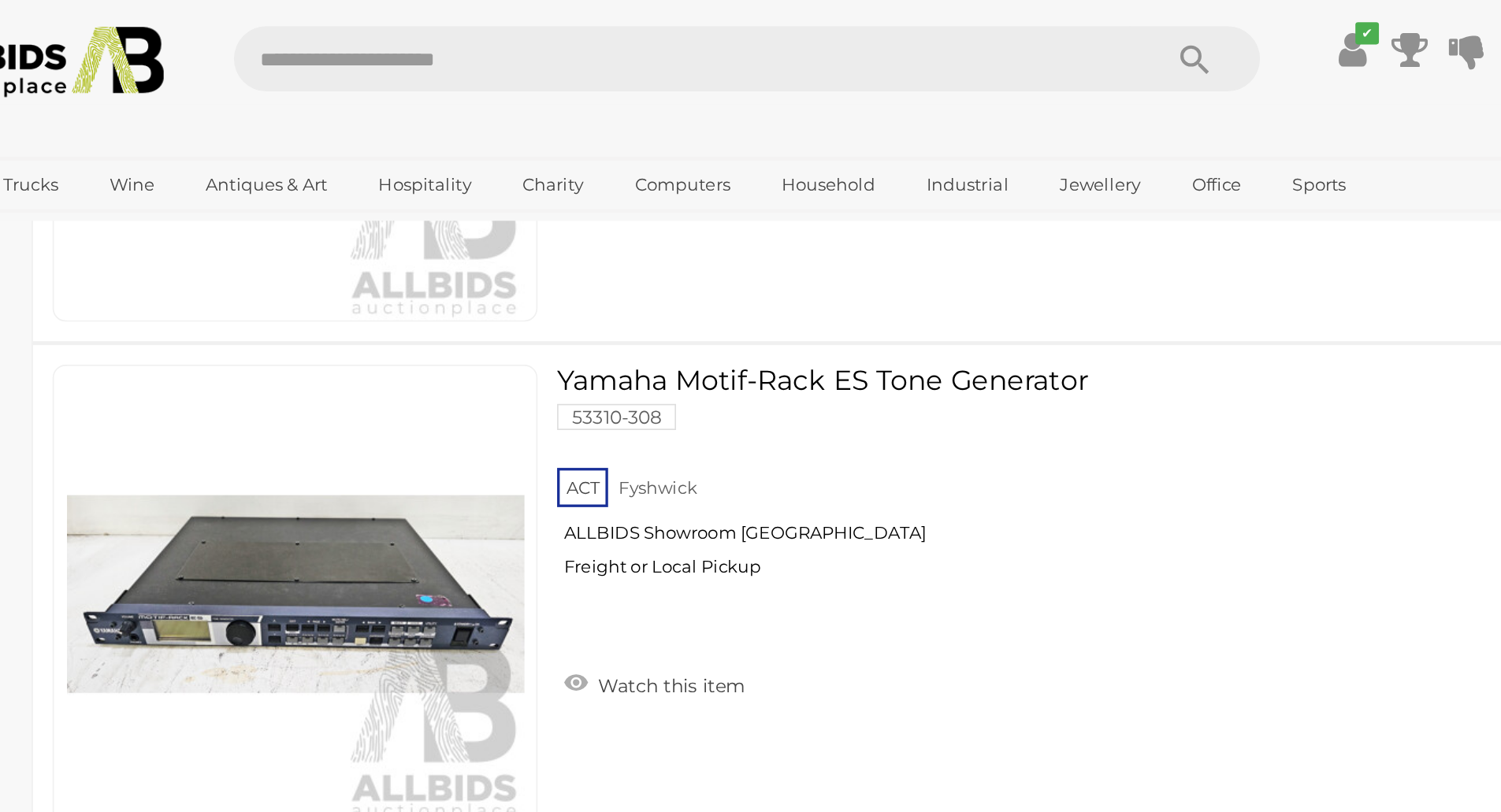
click at [702, 227] on link "Yamaha Motif-Rack ES Tone Generator 53310-308 ACT Fyshwick ALLBIDS Showroom Fys…" at bounding box center [897, 290] width 714 height 140
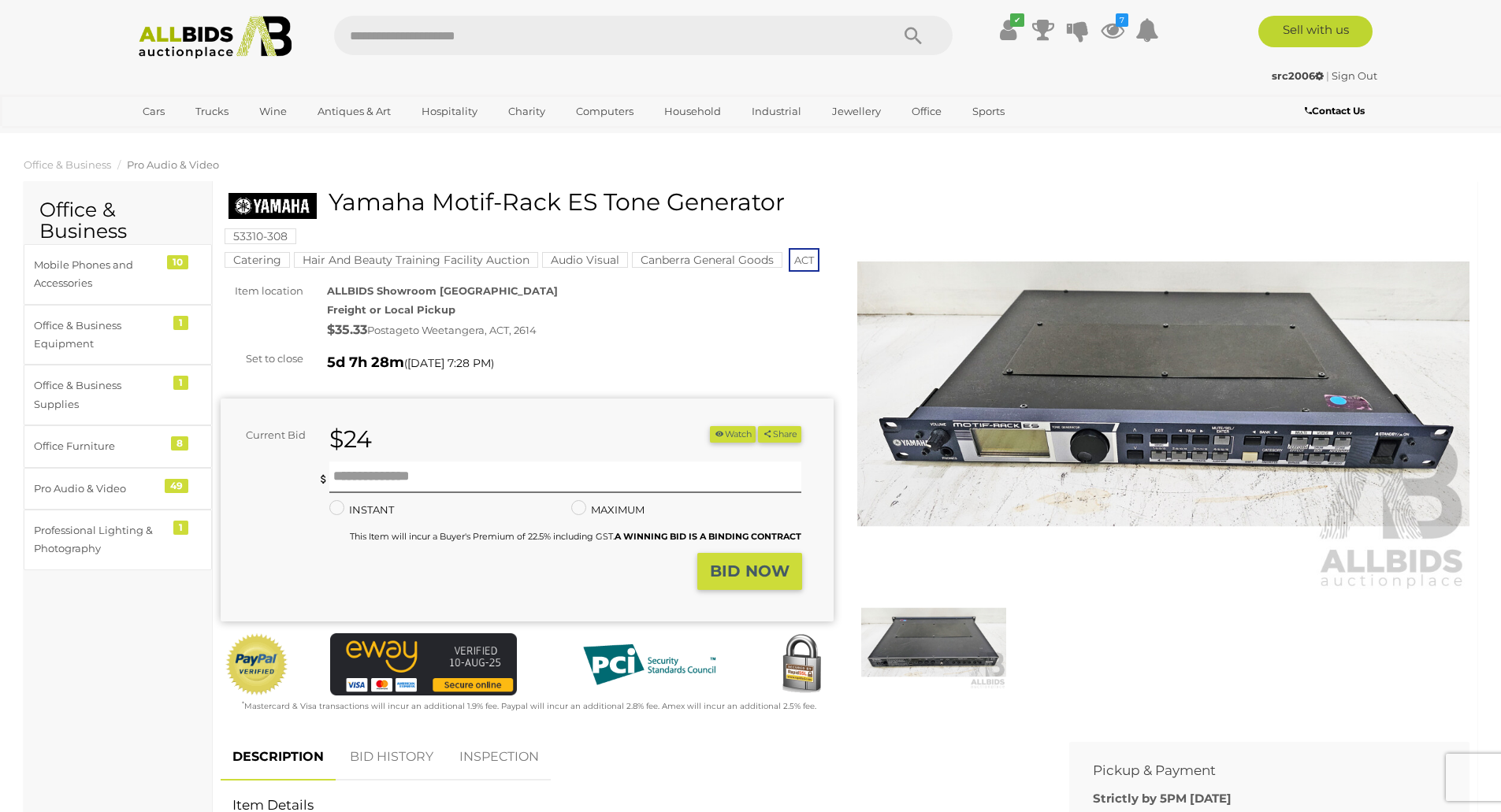
drag, startPoint x: 325, startPoint y: 201, endPoint x: 813, endPoint y: 198, distance: 487.7
click at [813, 198] on div "Yamaha Motif-Rack ES Tone Generator" at bounding box center [528, 208] width 601 height 38
